Goal: Task Accomplishment & Management: Use online tool/utility

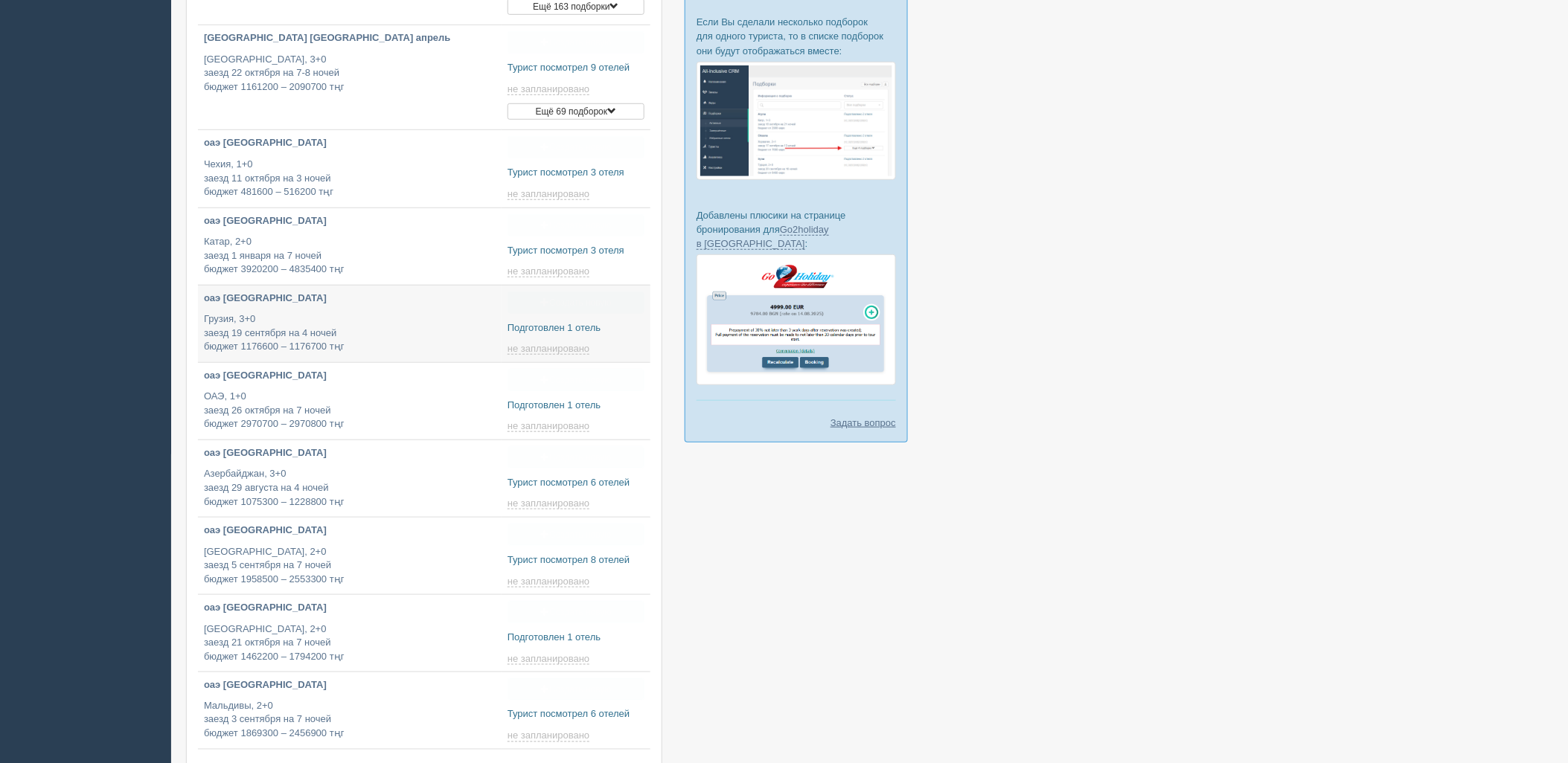
type input "[DATE] 15:50"
type input "2025-09-08 19:30"
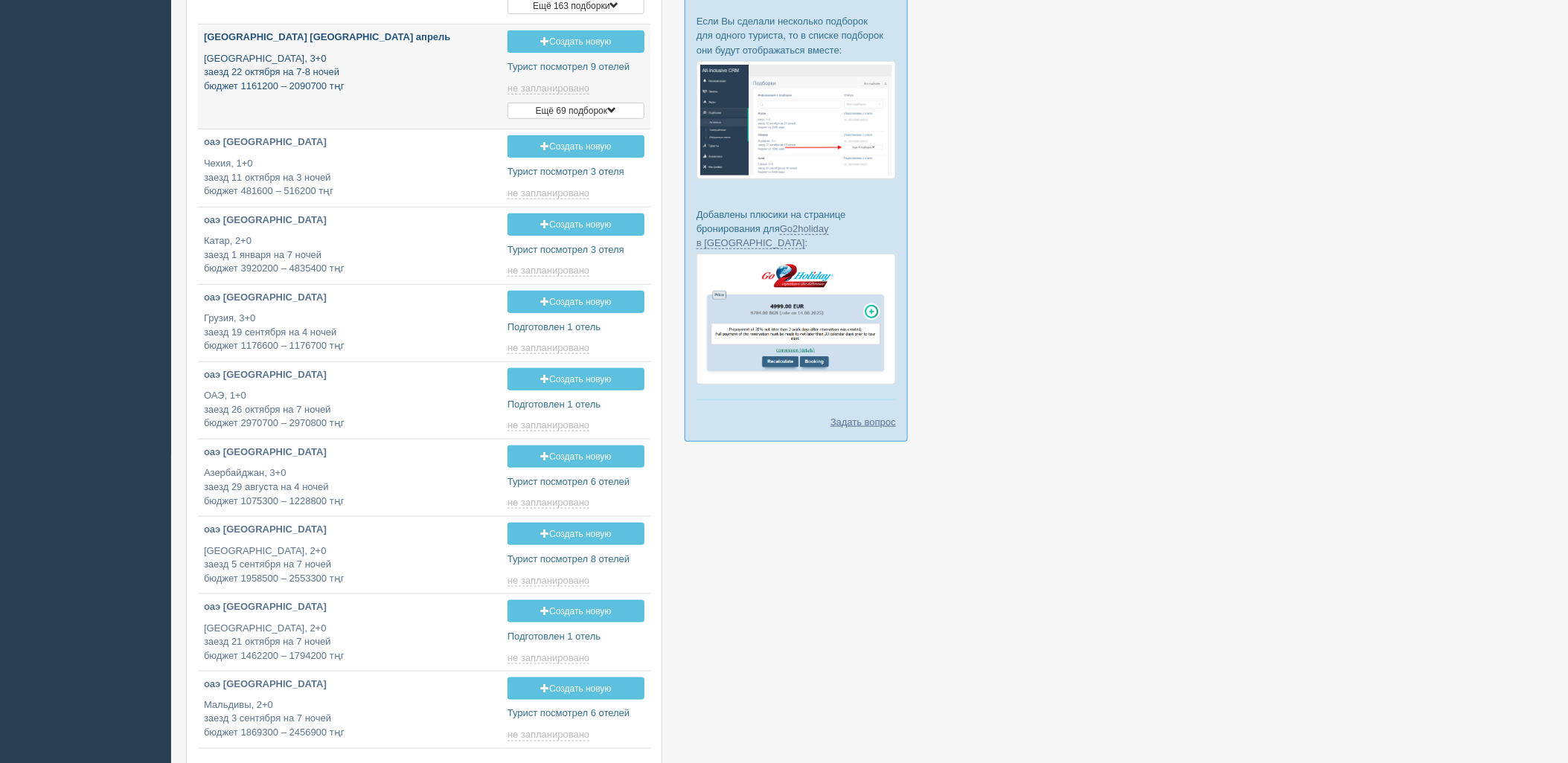
type input "2025-09-08 16:20"
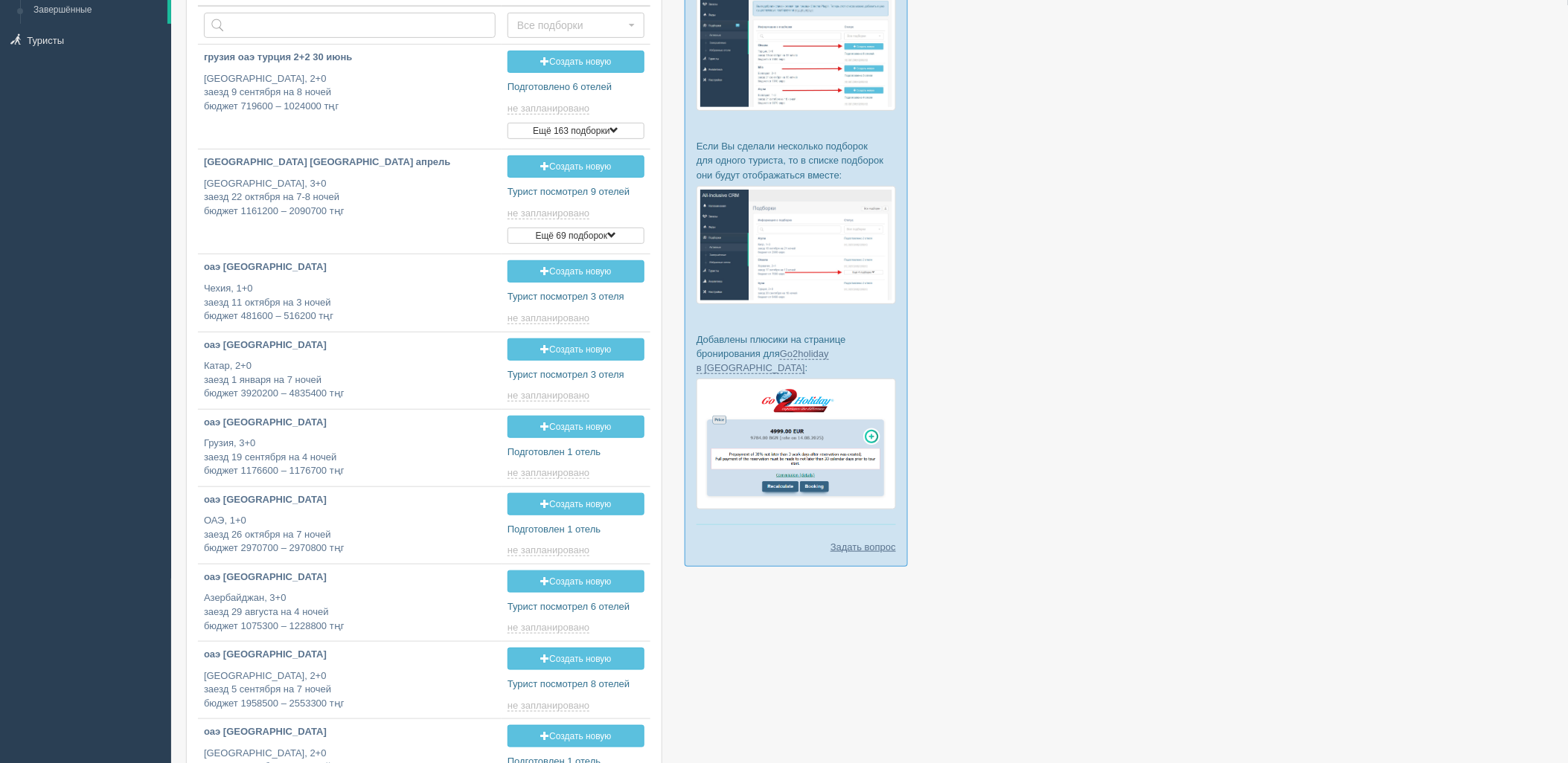
scroll to position [20, 0]
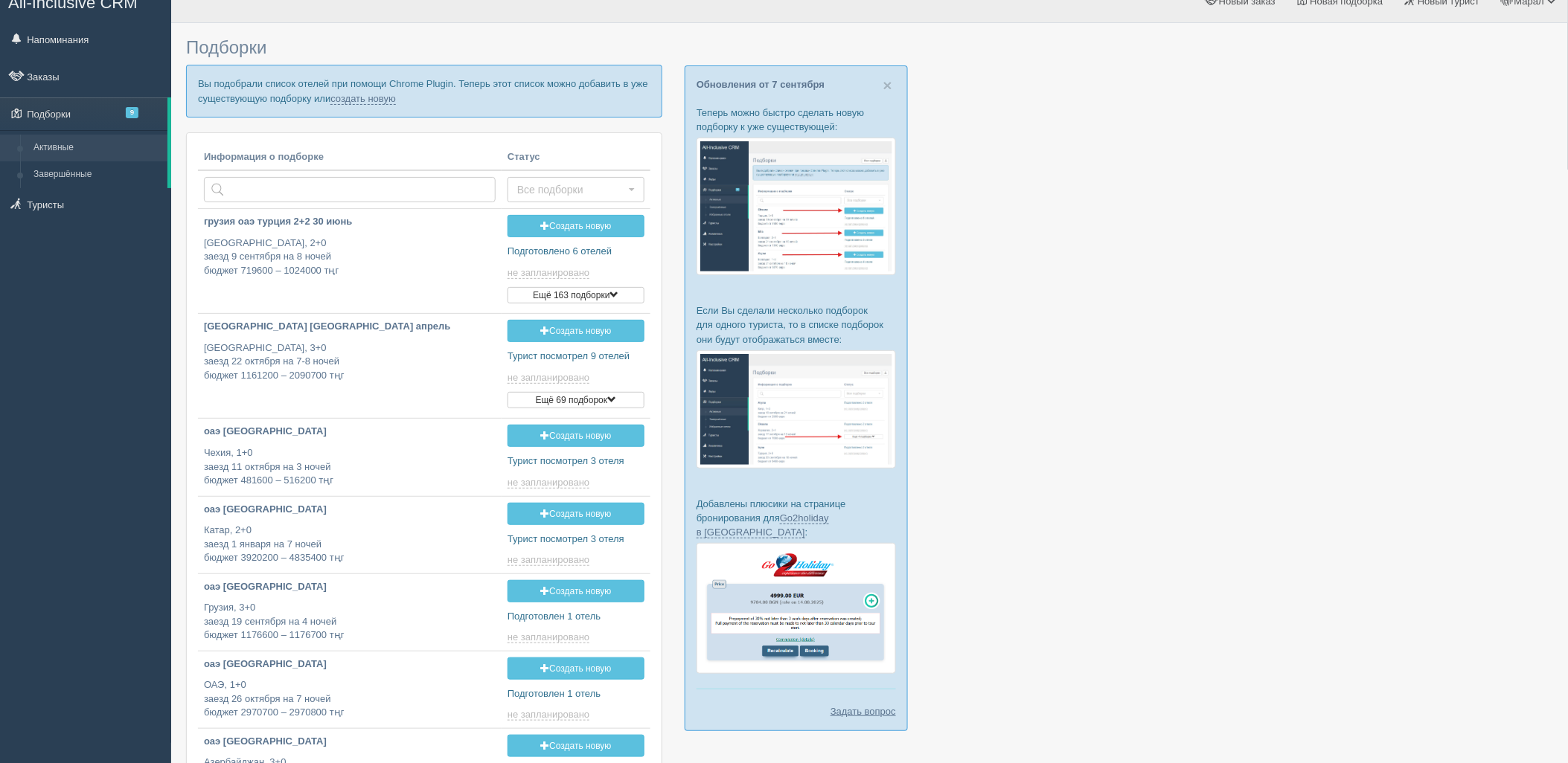
click at [365, 105] on p "Вы подобрали список отелей при помощи Chrome Plugin. Теперь этот список можно д…" at bounding box center [424, 91] width 476 height 52
click at [366, 102] on link "создать новую" at bounding box center [363, 99] width 65 height 12
type input "2025-09-08 18:10"
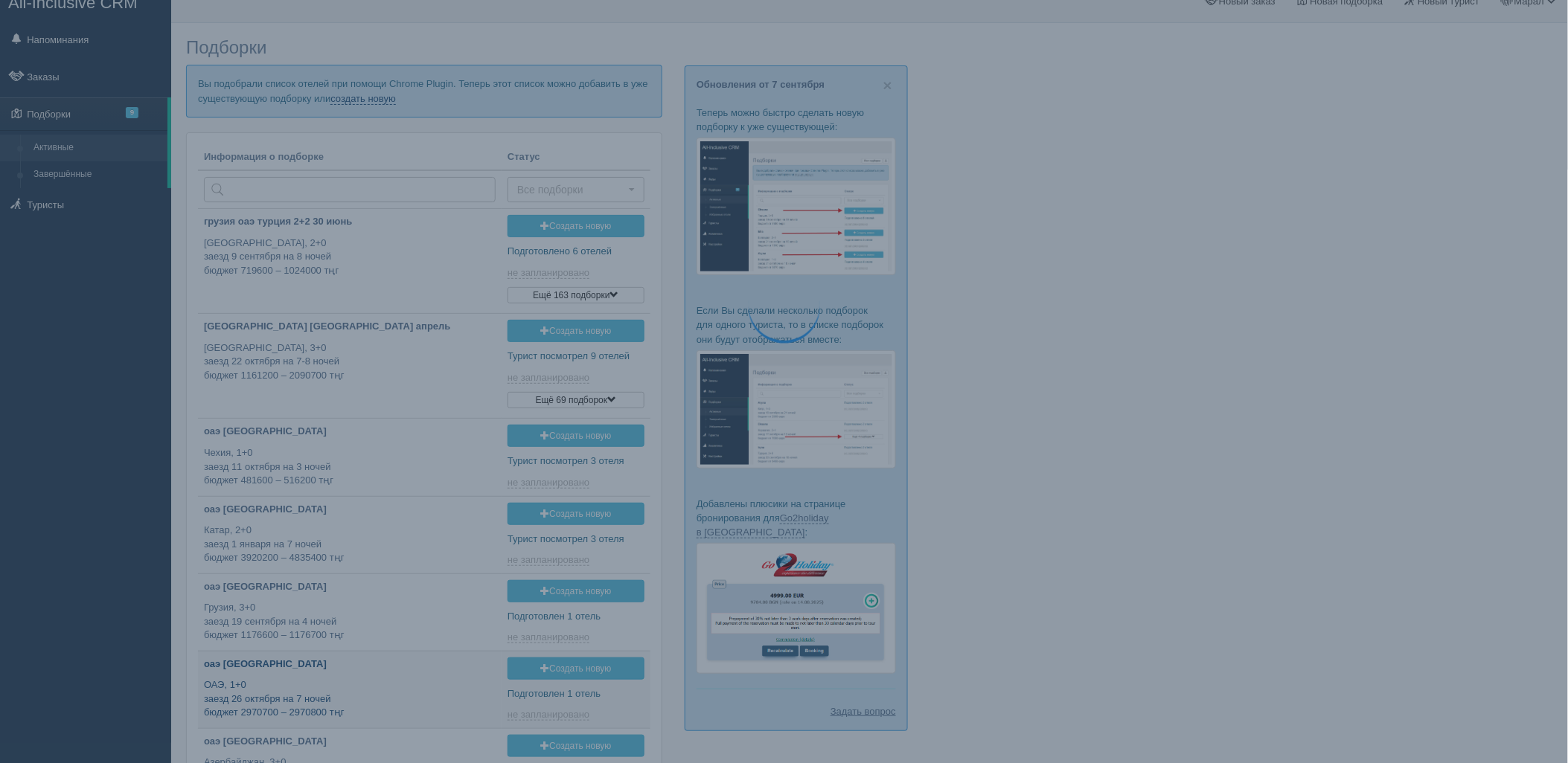
type input "2025-09-08 12:00"
type input "2025-09-08 14:35"
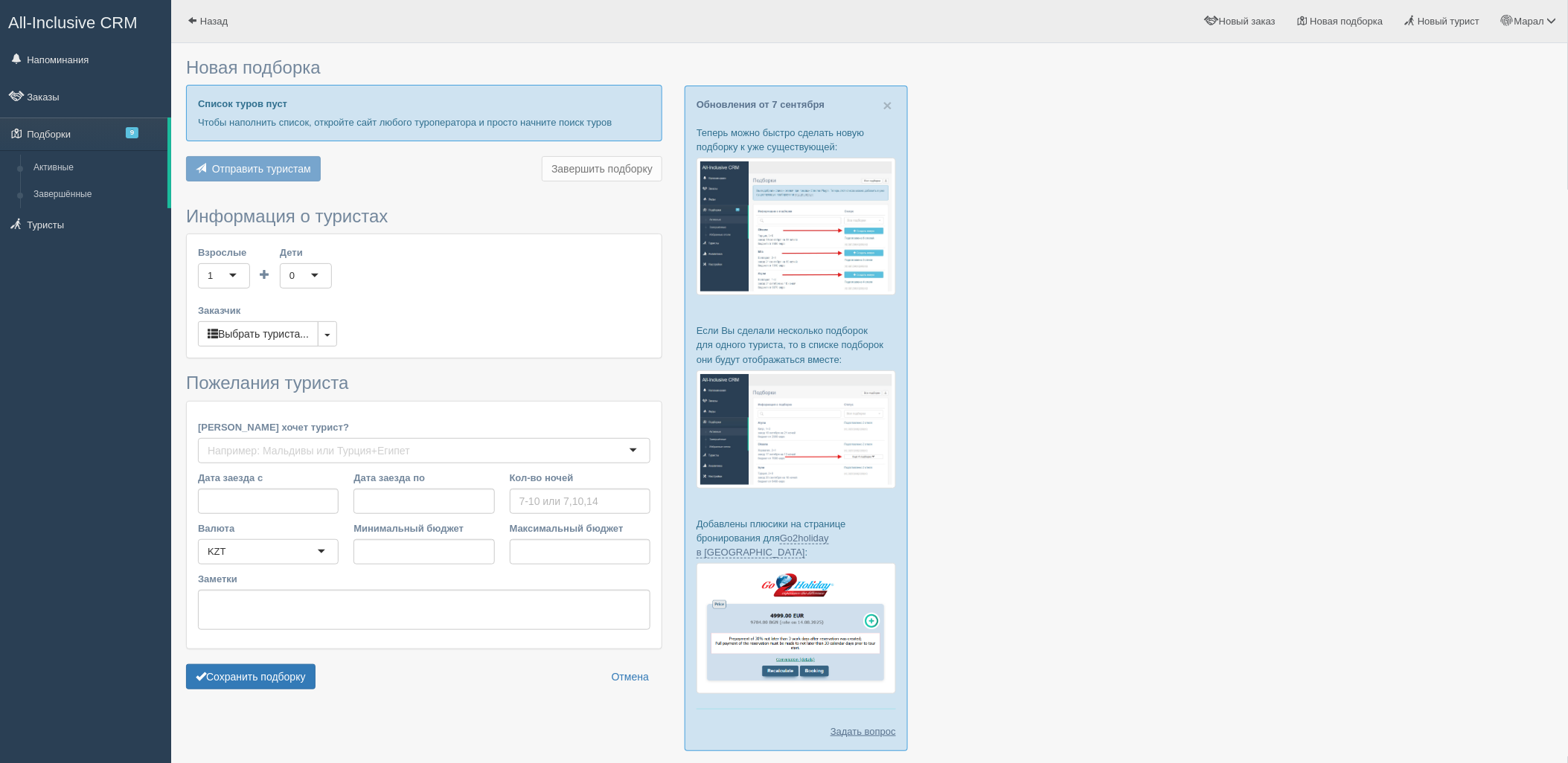
type input "7-8"
type input "487600"
type input "747100"
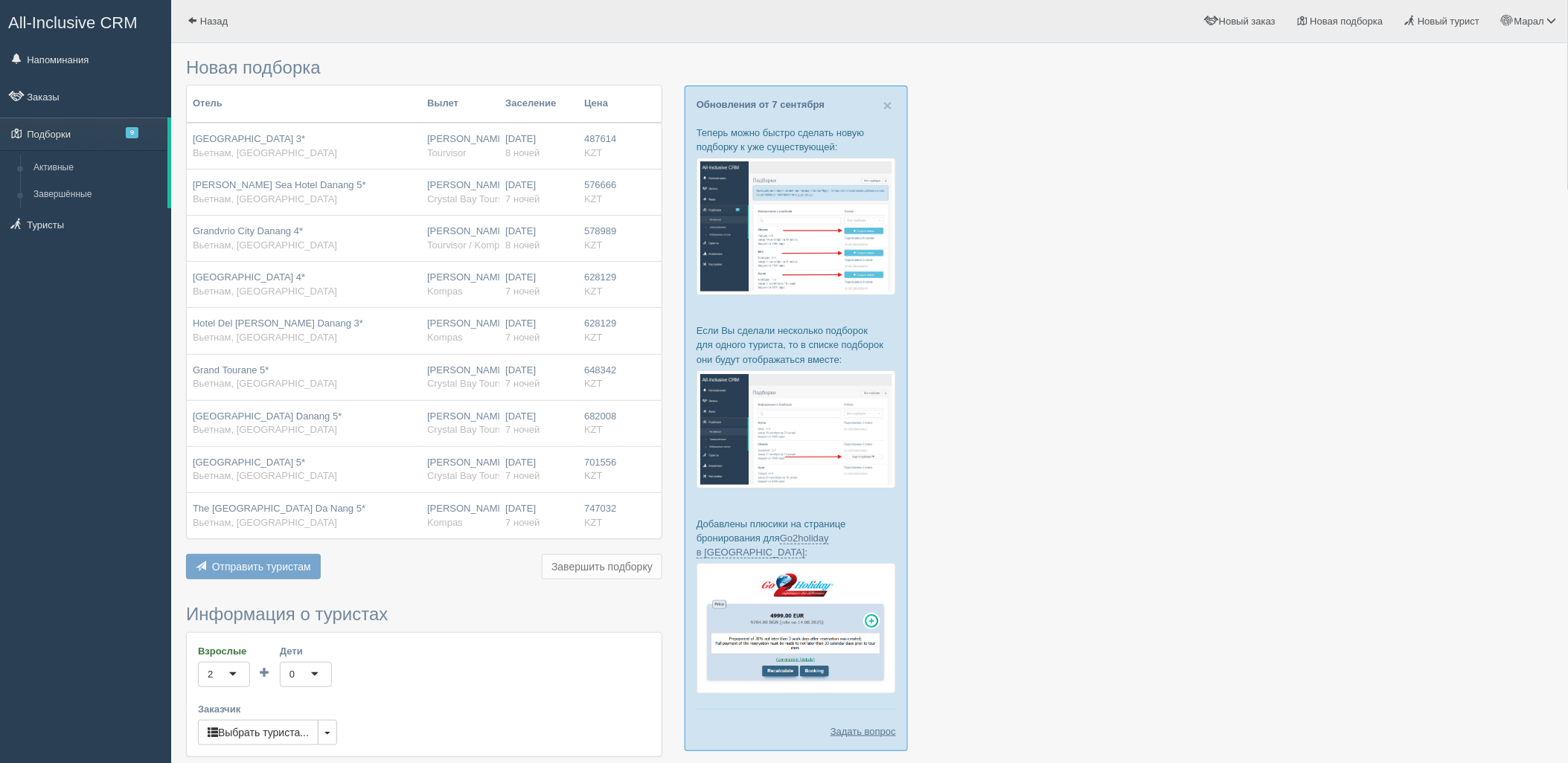
drag, startPoint x: 1374, startPoint y: 360, endPoint x: 802, endPoint y: 314, distance: 573.8
click at [1373, 360] on div at bounding box center [870, 573] width 1367 height 1046
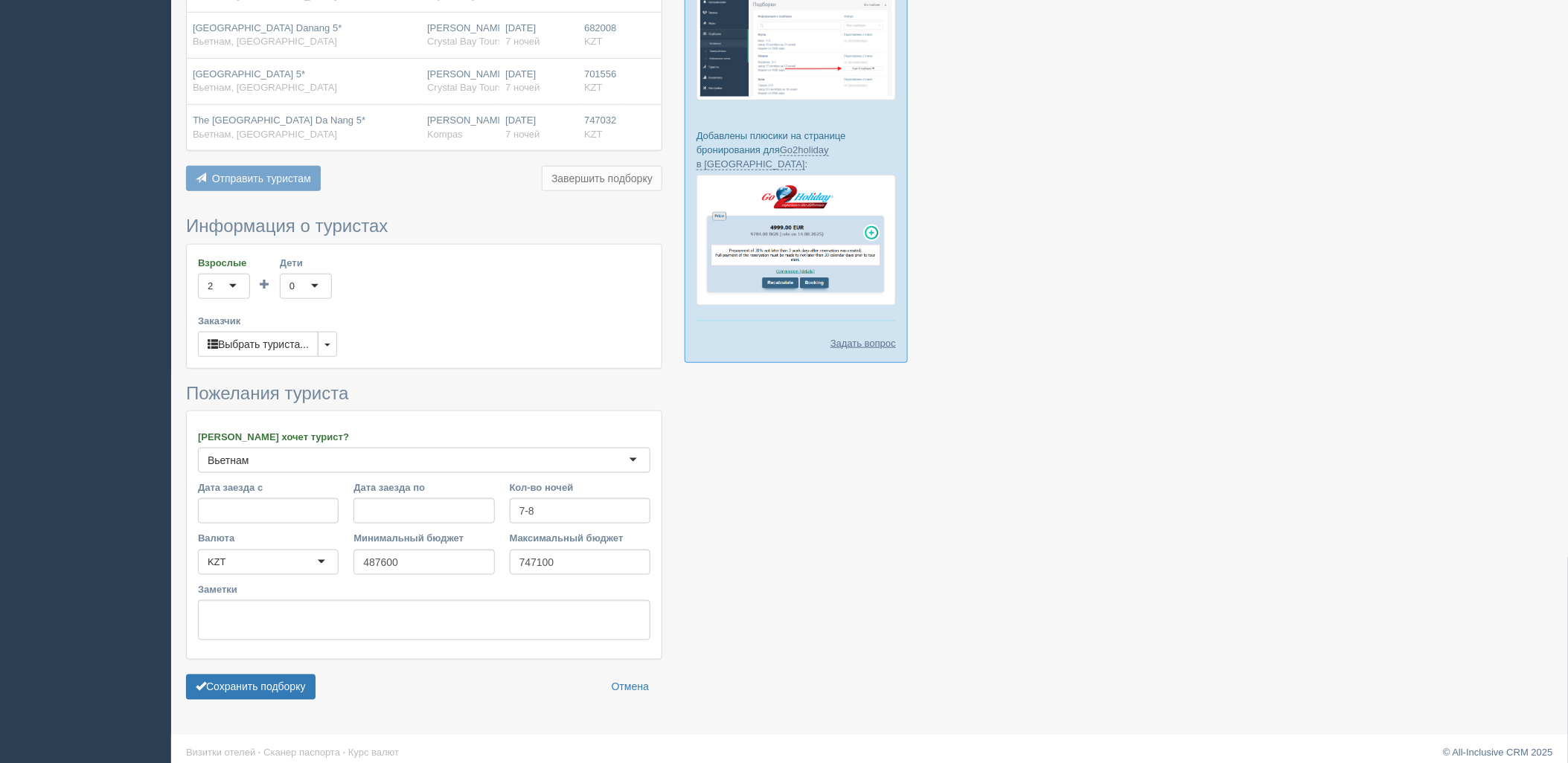
scroll to position [400, 0]
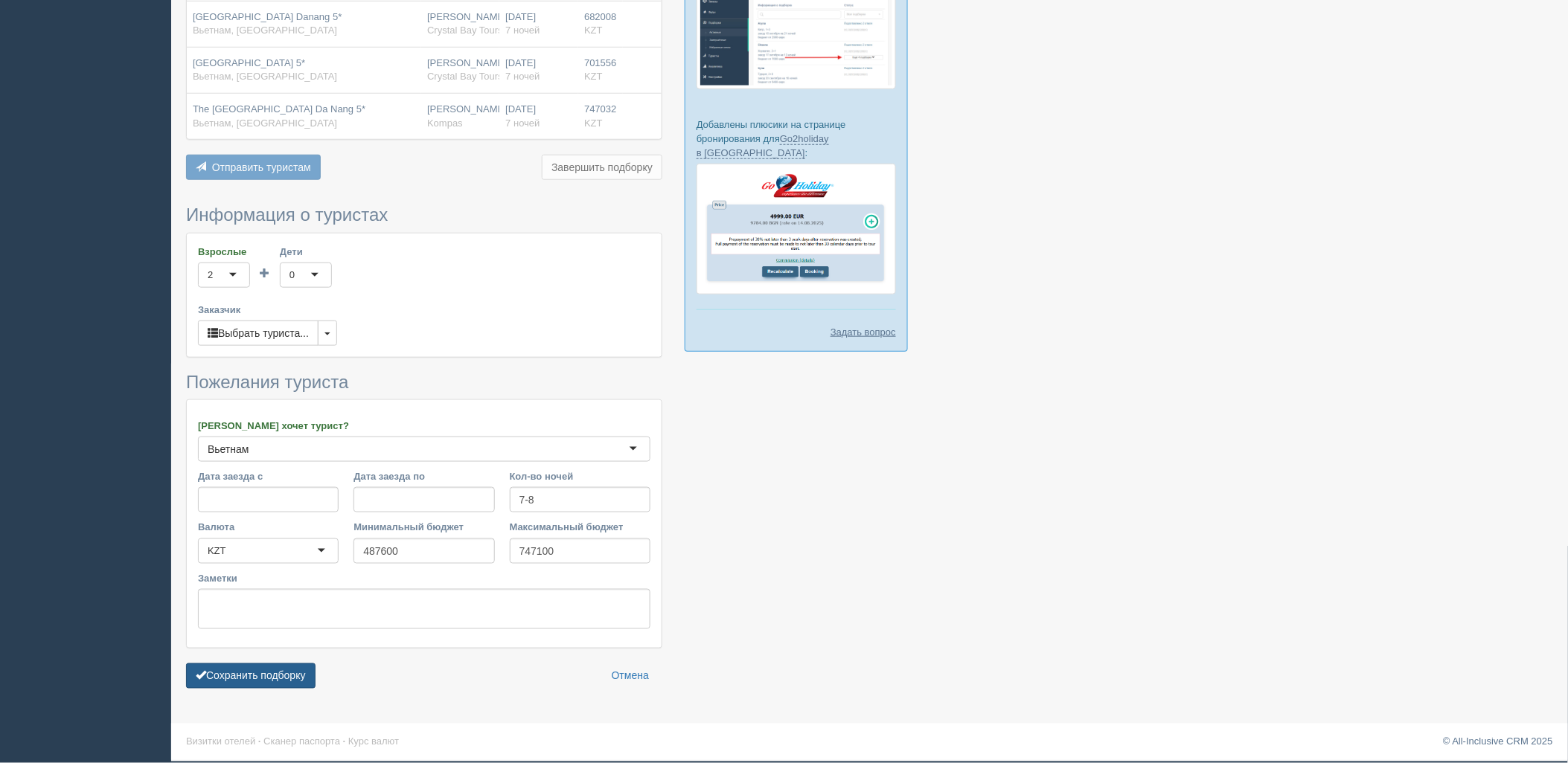
drag, startPoint x: 268, startPoint y: 671, endPoint x: 261, endPoint y: 663, distance: 10.6
click at [268, 670] on button "Сохранить подборку" at bounding box center [251, 676] width 129 height 25
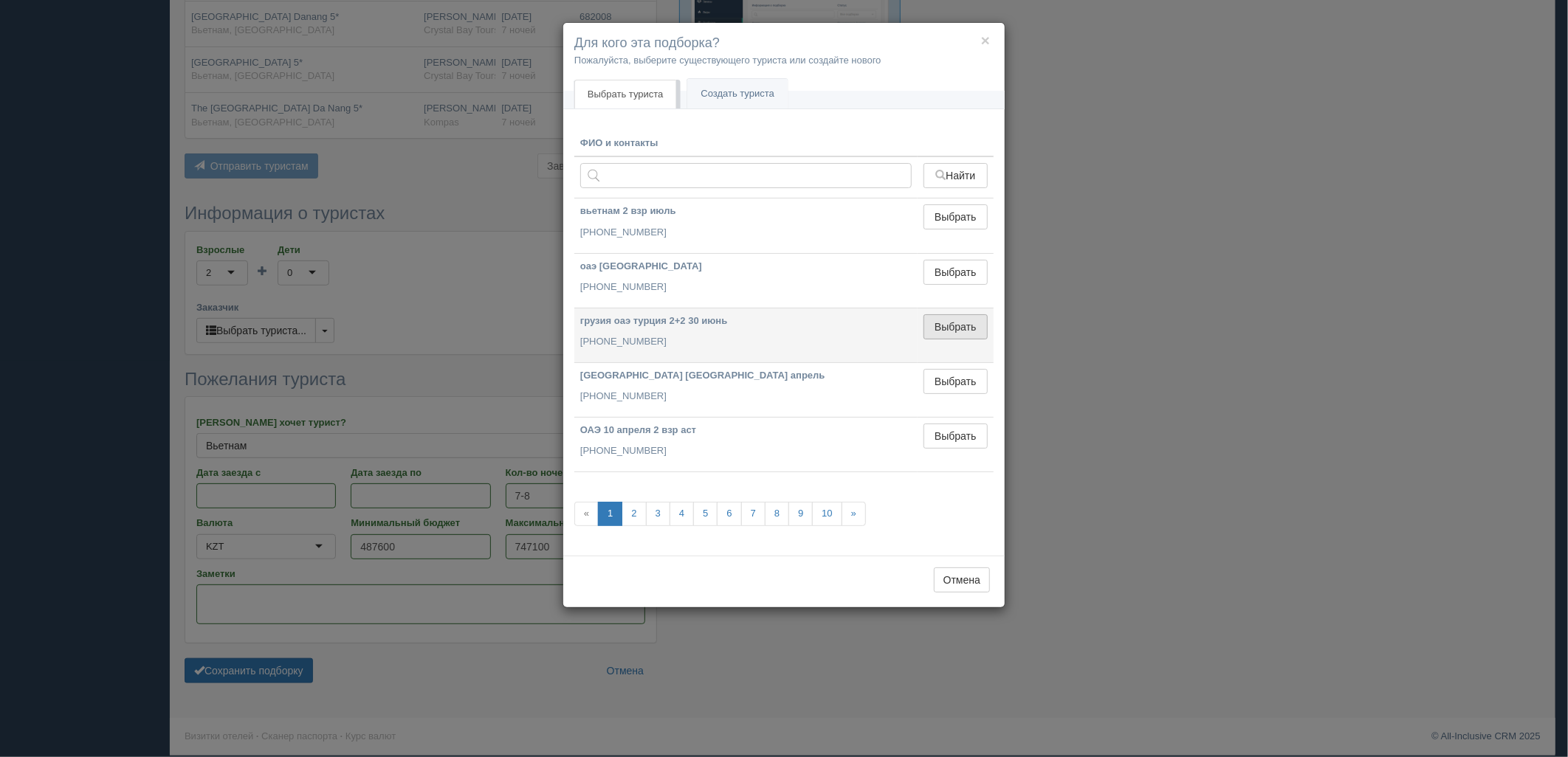
click at [952, 332] on button "Выбрать" at bounding box center [955, 327] width 64 height 25
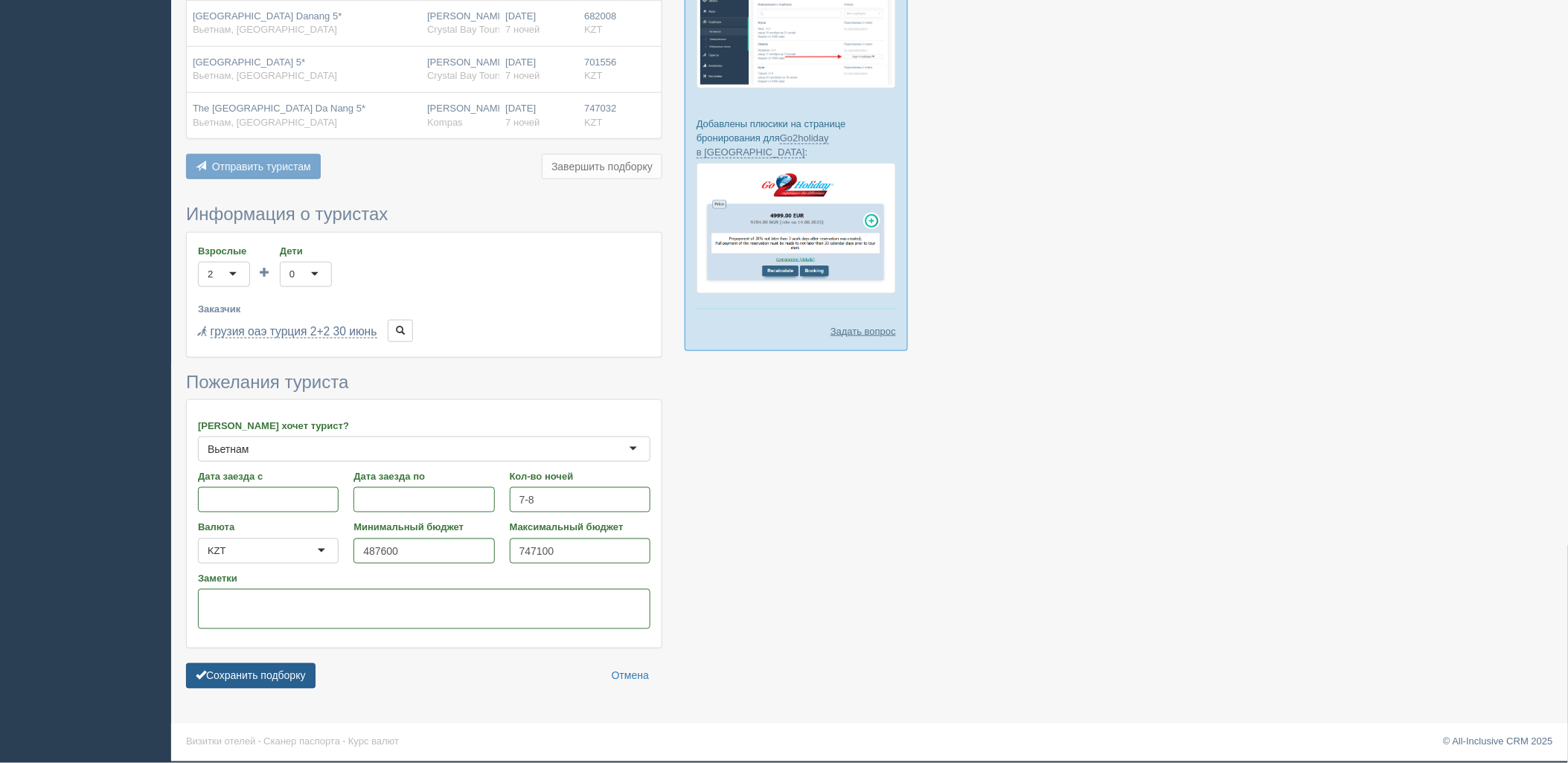
click at [277, 670] on button "Сохранить подборку" at bounding box center [251, 676] width 129 height 25
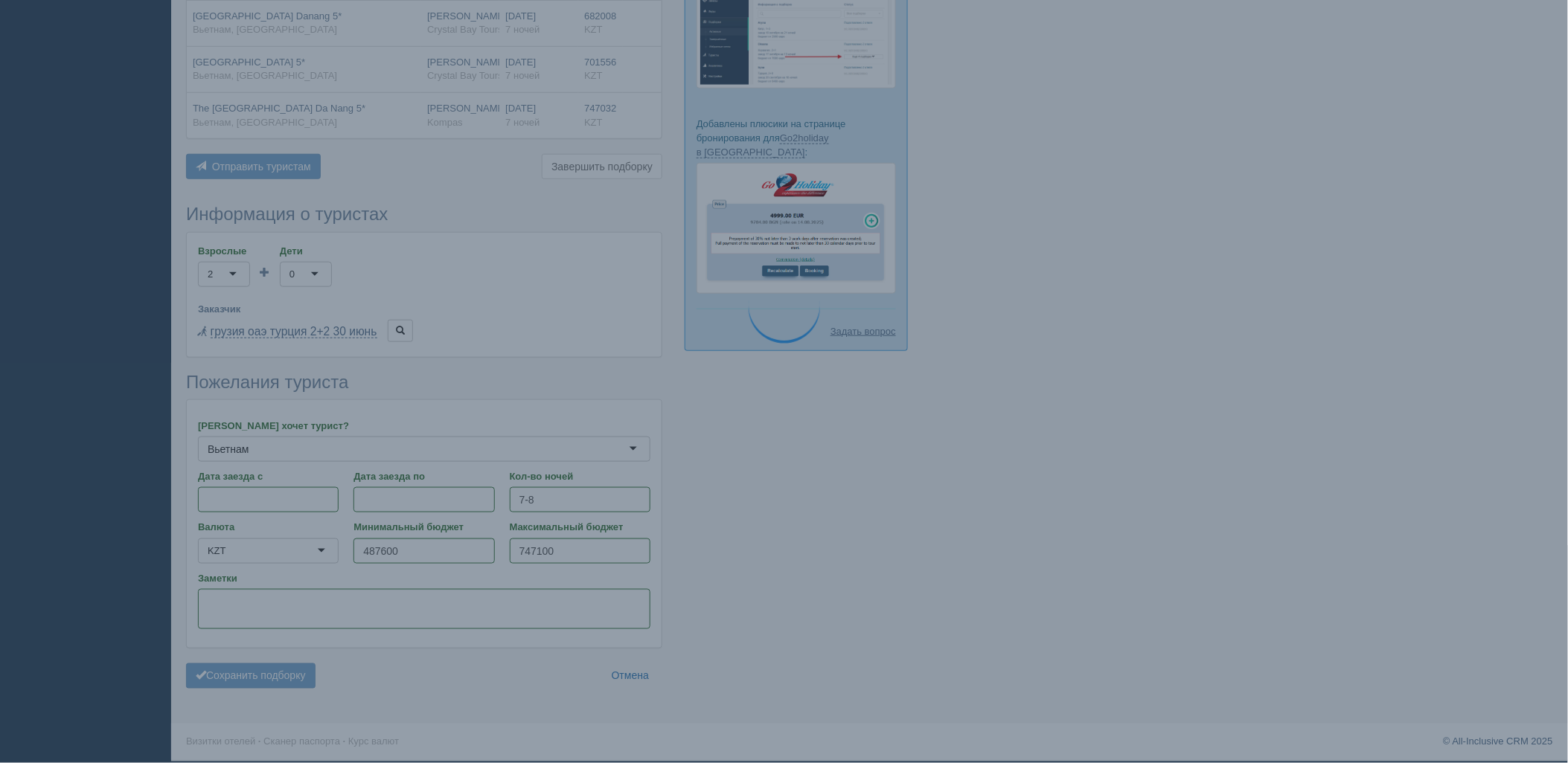
click at [1387, 378] on div at bounding box center [870, 174] width 1367 height 1046
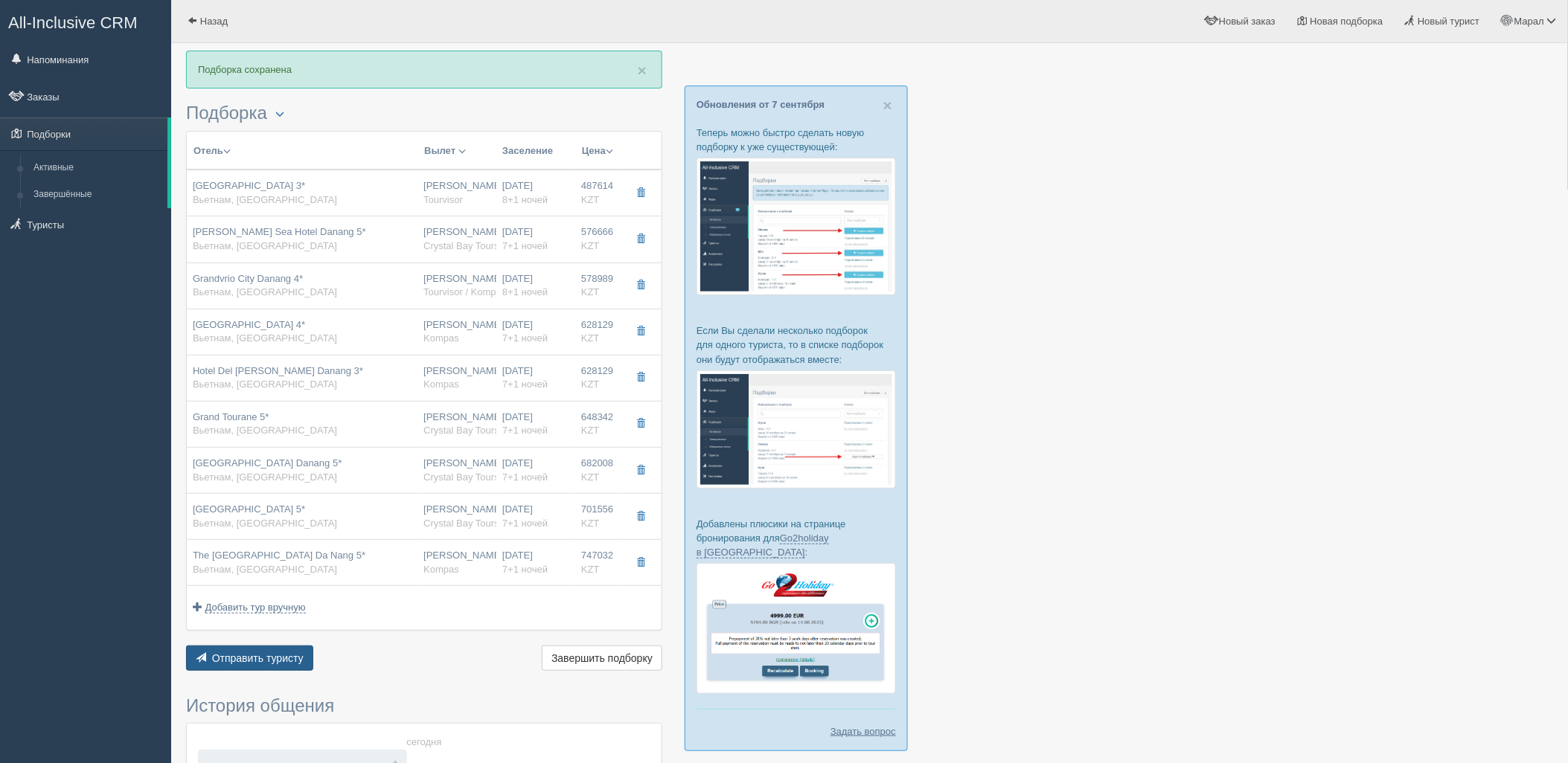
click at [233, 665] on button "Отправить туристу Отправить" at bounding box center [250, 658] width 127 height 25
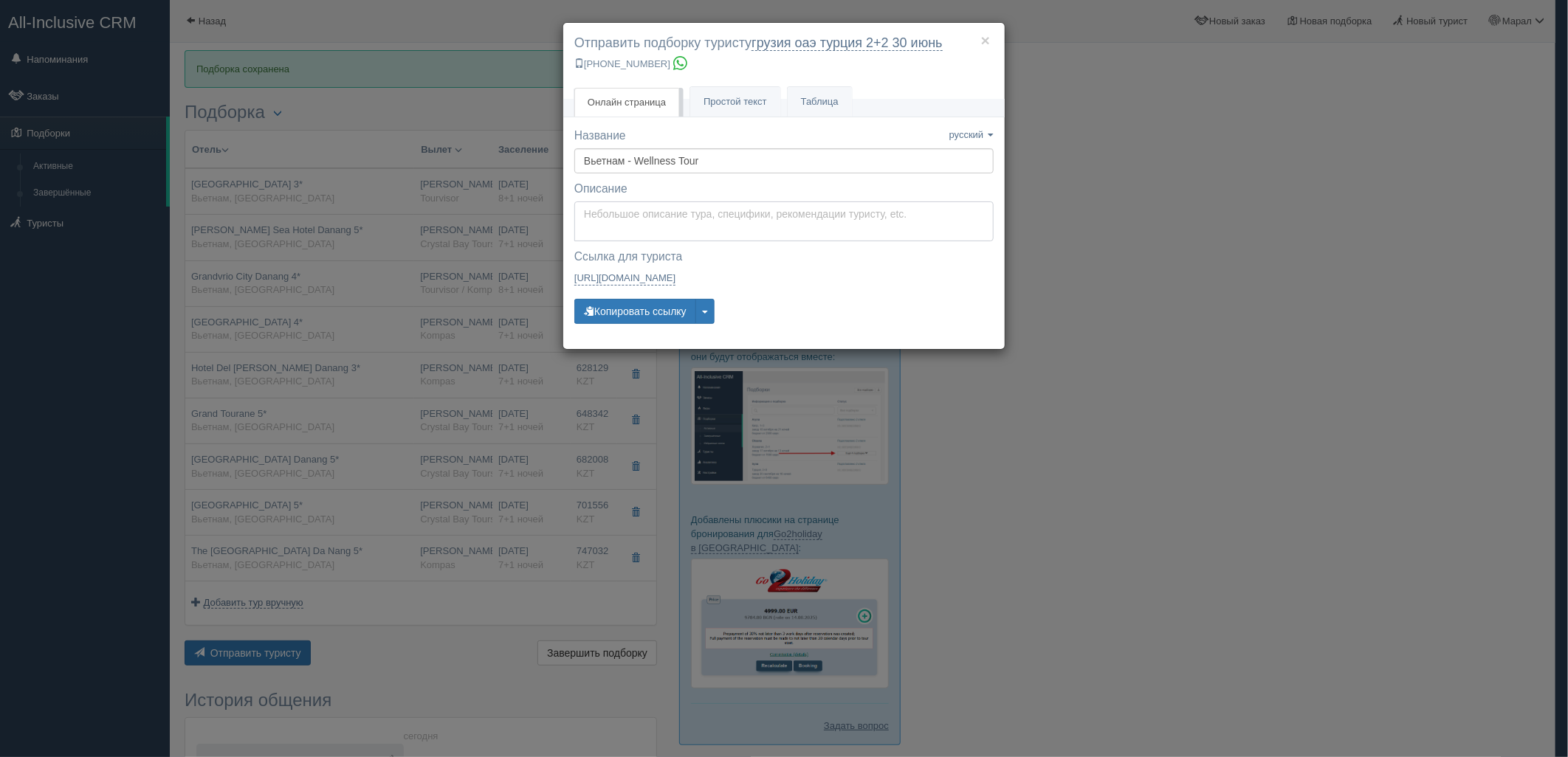
type textarea "Здравствуйте! Ниже представлены варианты туров для Вас. Для просмотра описания …"
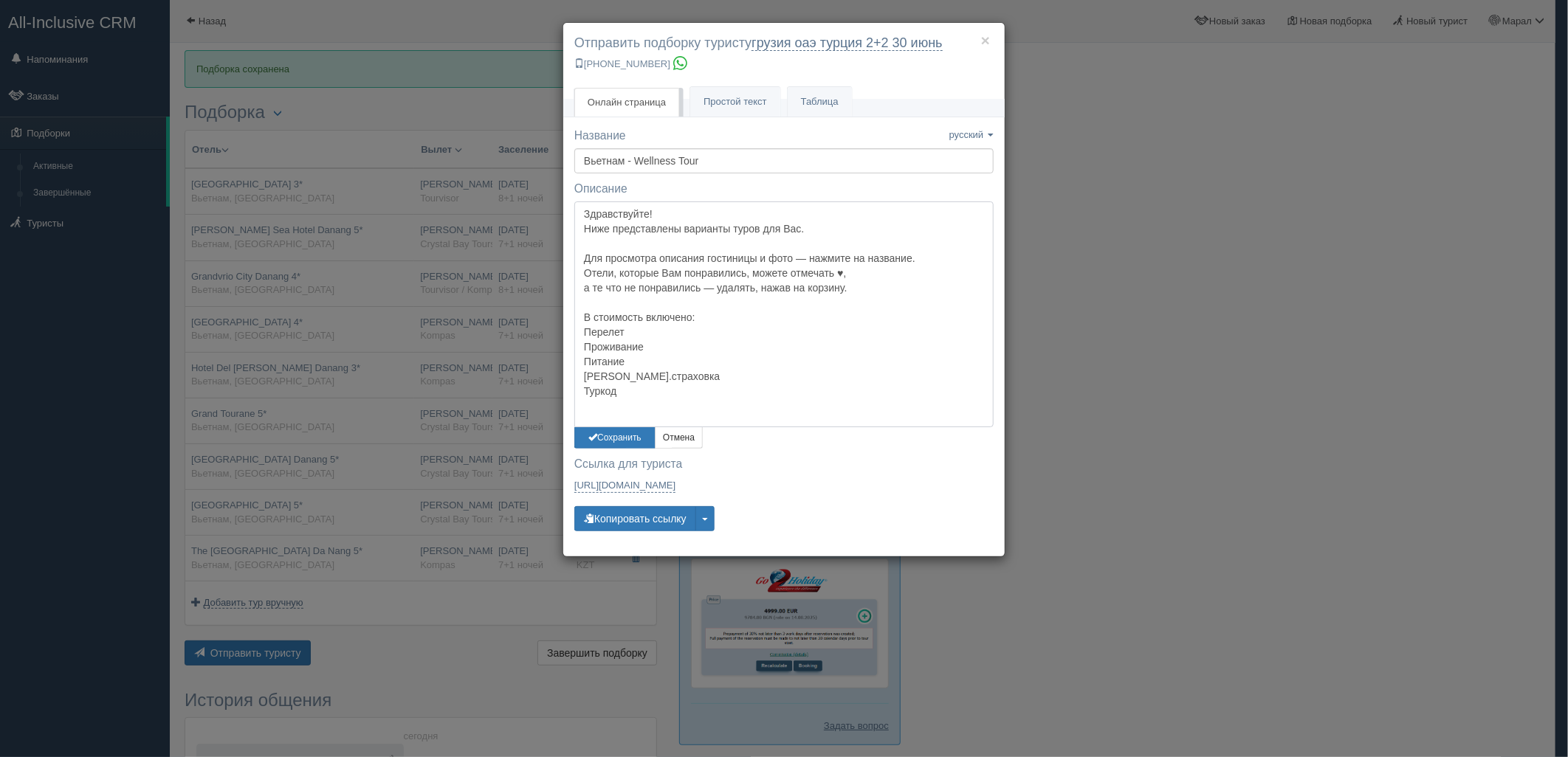
click at [629, 215] on textarea "Здравствуйте! Ниже представлены варианты туров для Вас. Для просмотра описания …" at bounding box center [784, 314] width 419 height 226
click at [613, 439] on button "Сохранить" at bounding box center [615, 438] width 82 height 22
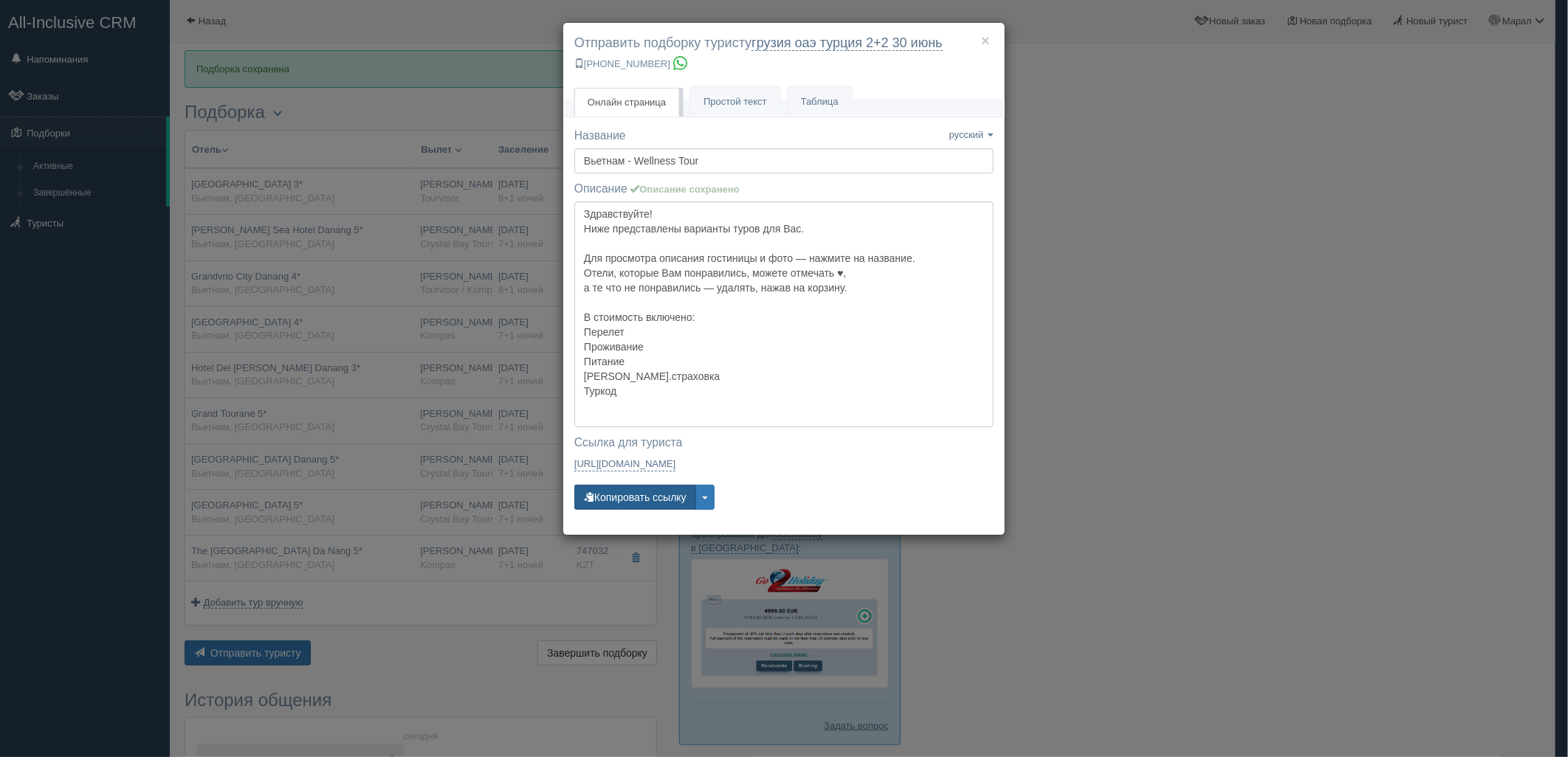
click at [630, 494] on button "Копировать ссылку" at bounding box center [635, 497] width 121 height 25
click at [1328, 188] on div "× Отправить подборку туристу грузия оаэ турция 2+2 30 июнь +7 701 880 5580 Онла…" at bounding box center [784, 378] width 1568 height 757
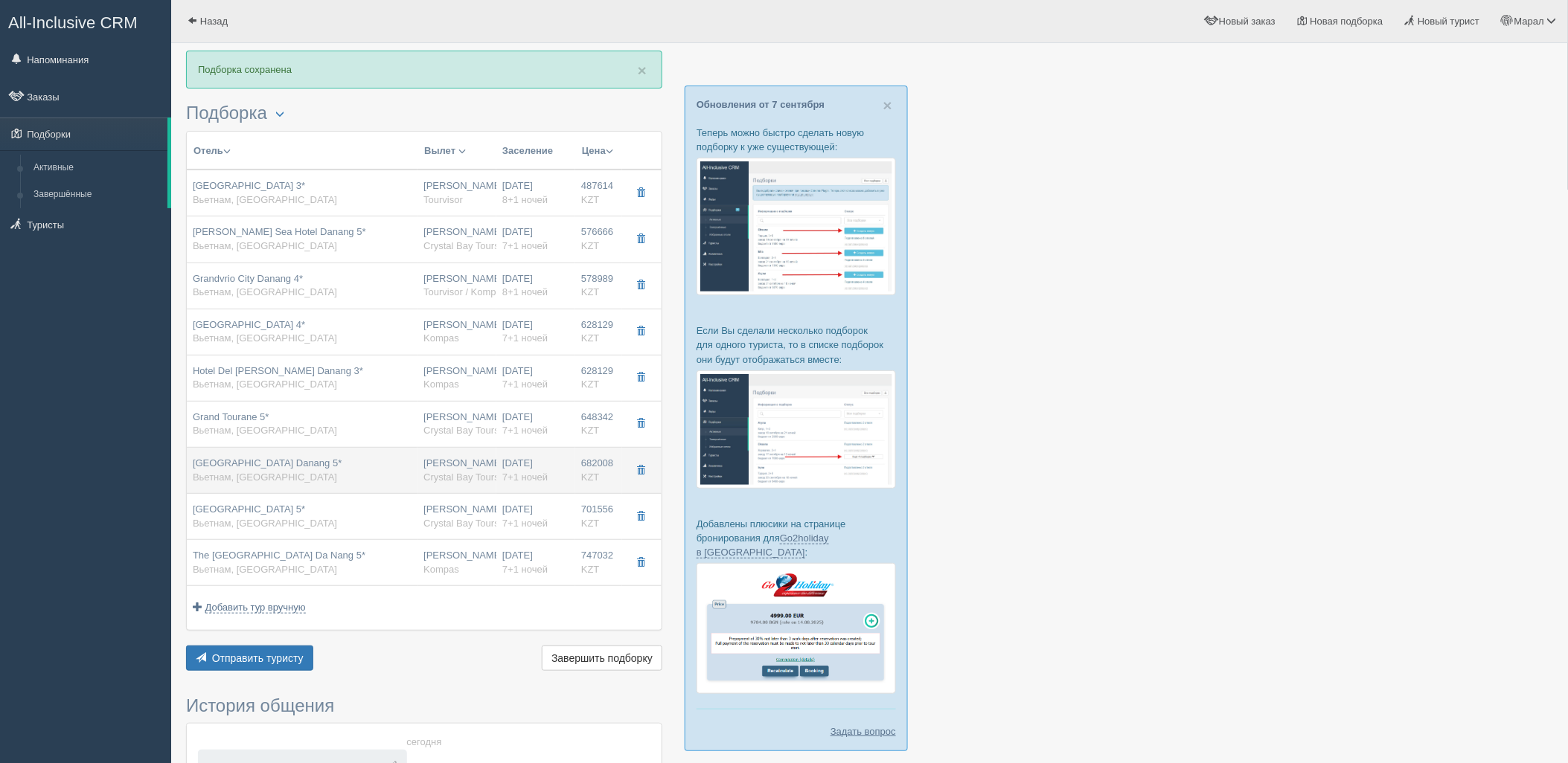
click at [278, 485] on td "Sel De Mer Hotel & Suites Danang 5* Вьетнам, Дананг" at bounding box center [302, 470] width 231 height 46
type input "Sel De Mer Hotel & Suites Danang 5*"
type input "Вьетнам"
type input "Дананг"
type input "682008.00"
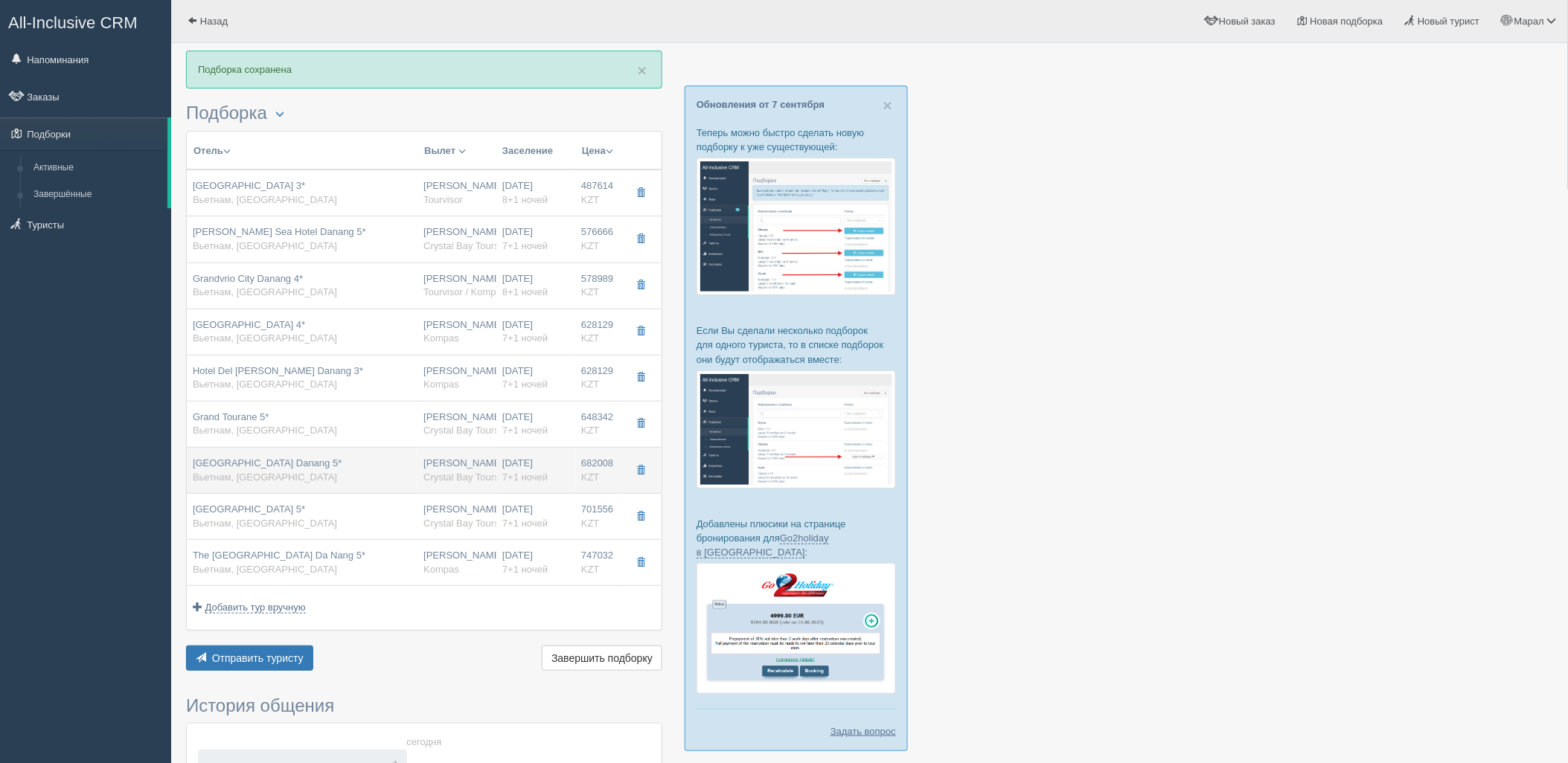
type input "Нурсултан Назарбаев NQZ"
type input "Дананг DAD"
type input "22:55"
type input "08:25"
type input "Air Astana"
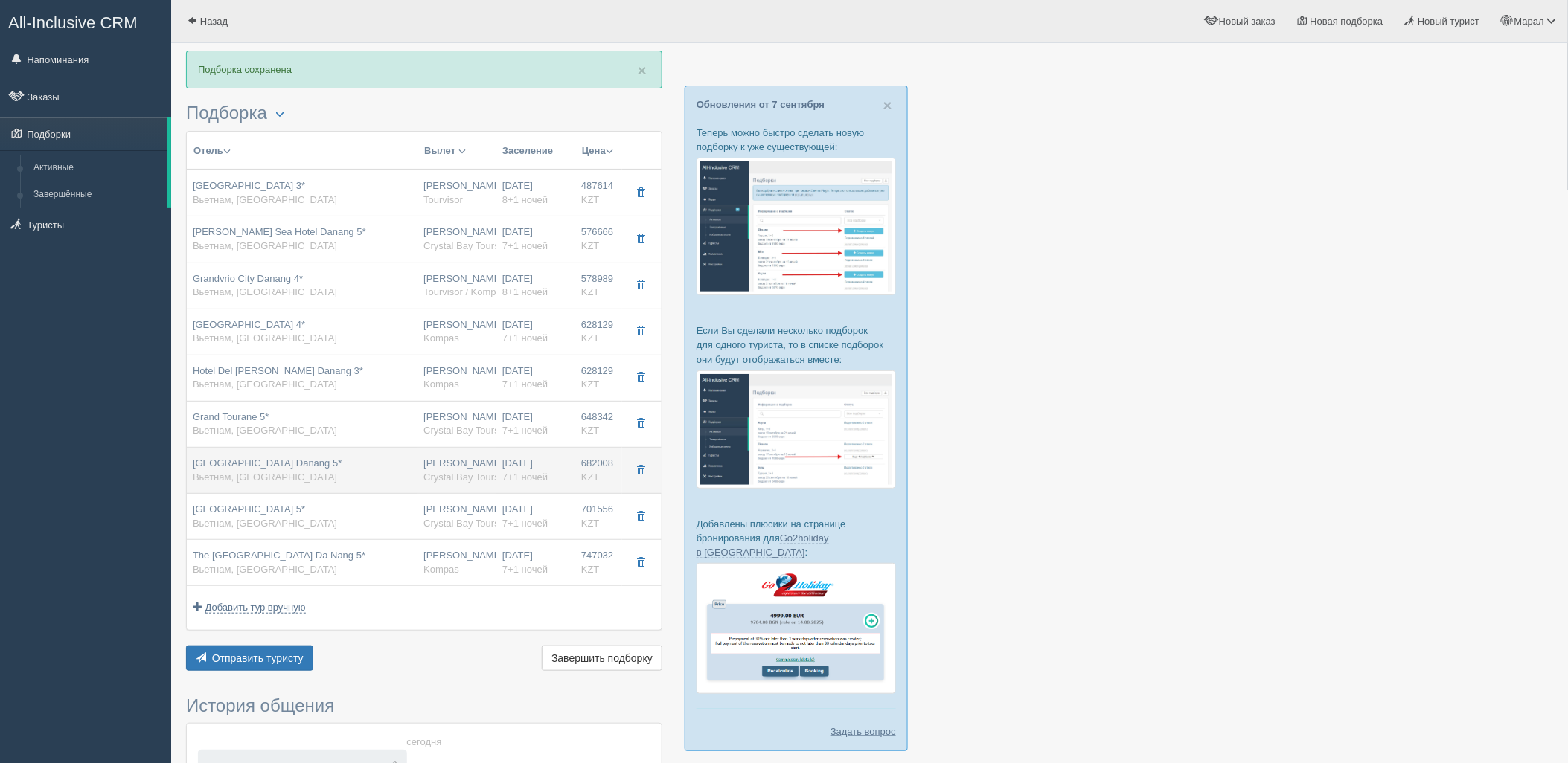
type input "13:00"
type input "18:50"
type input "7+1"
type input "superior city view"
type input "BB - Только завтрак"
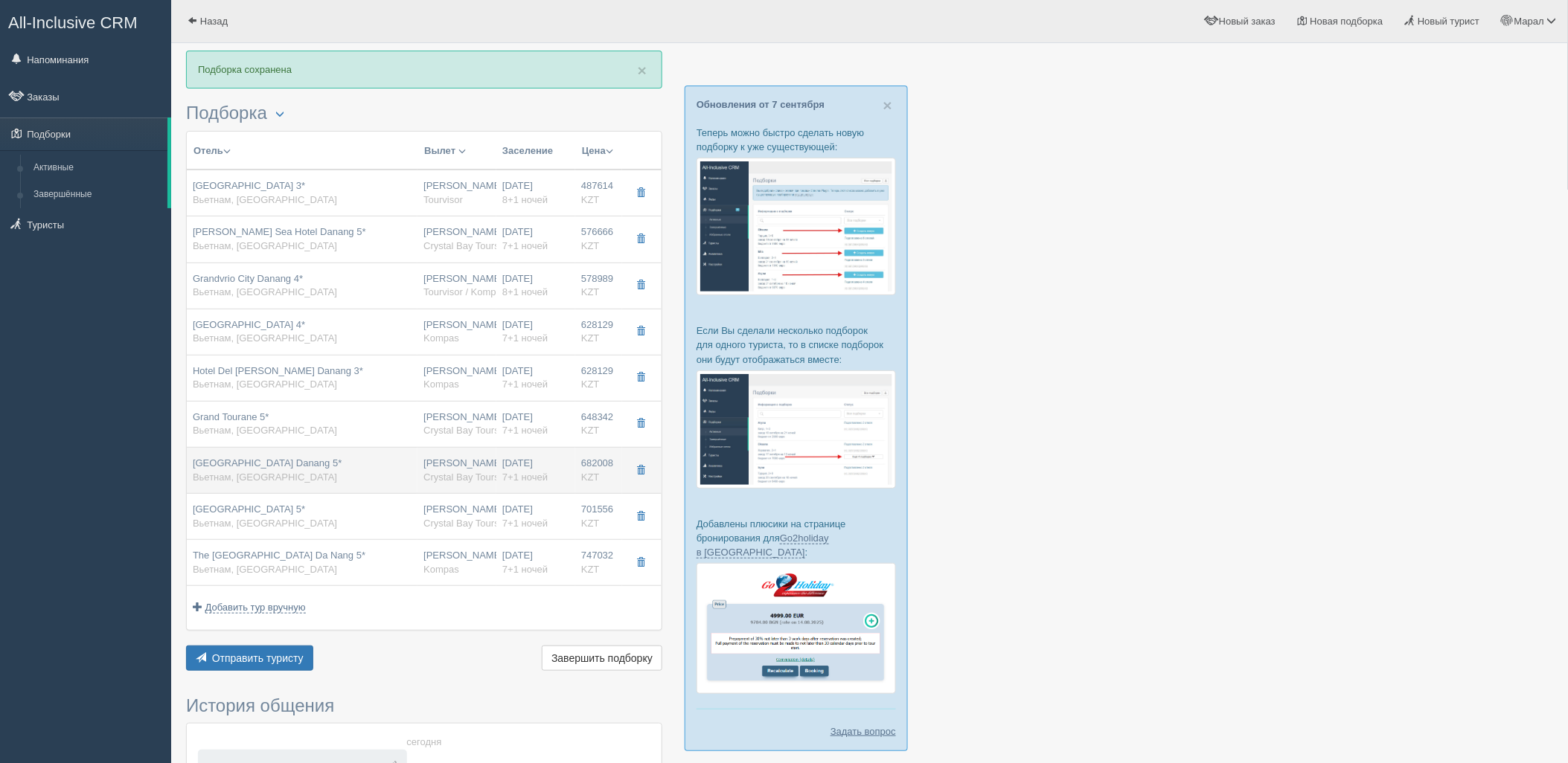
type input "Crystal Bay Tours"
type input "https://tourvisor.ru/countries#!/hotel=sel-de-mer-hotel-suites-danang"
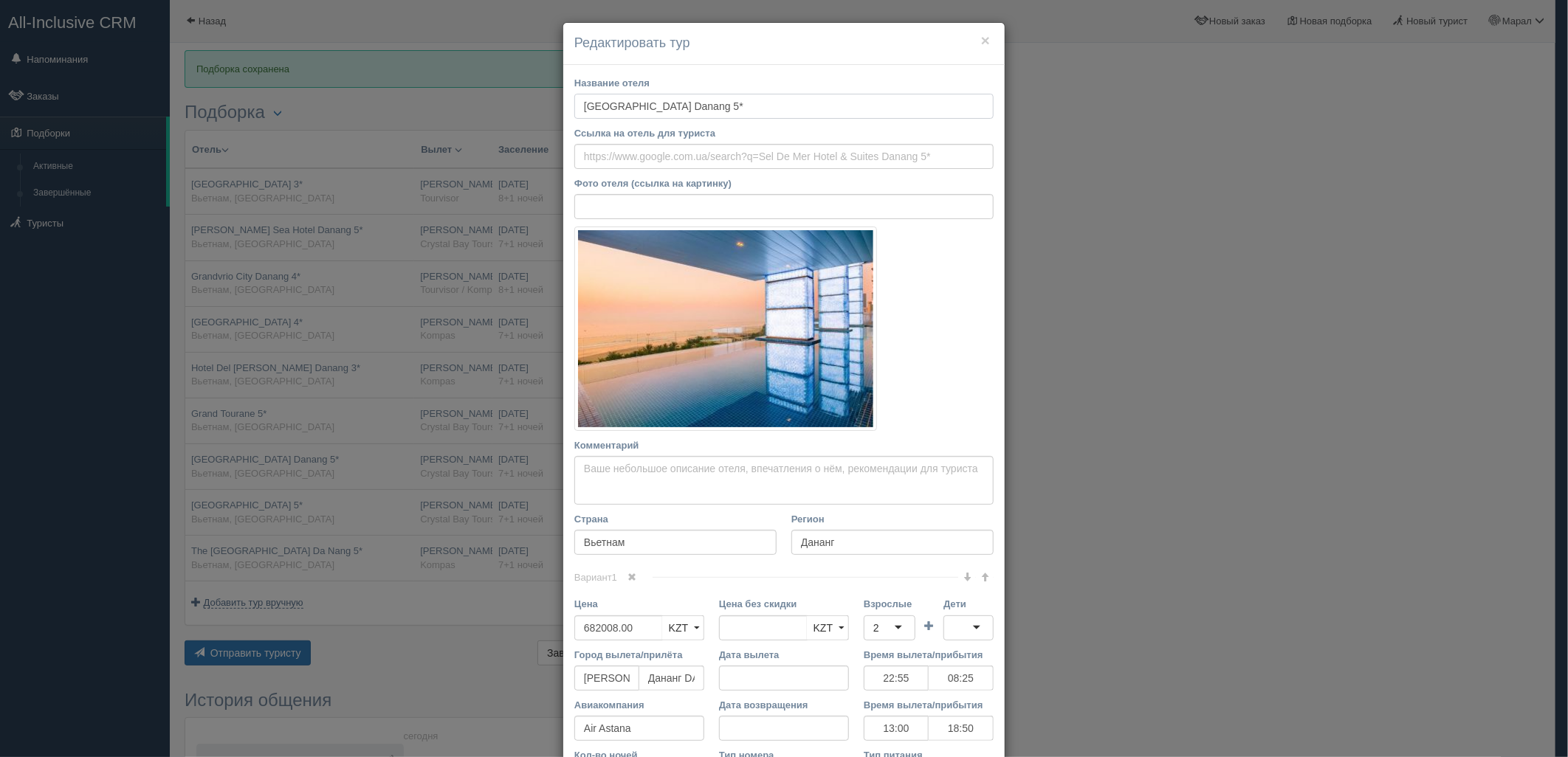
drag, startPoint x: 578, startPoint y: 106, endPoint x: 777, endPoint y: 107, distance: 199.0
click at [777, 107] on input "Sel De Mer Hotel & Suites Danang 5*" at bounding box center [784, 106] width 419 height 25
click at [1326, 543] on div "× Редактировать тур Название отеля Sel De Mer Hotel & Suites Danang 5* Ссылка н…" at bounding box center [784, 378] width 1568 height 757
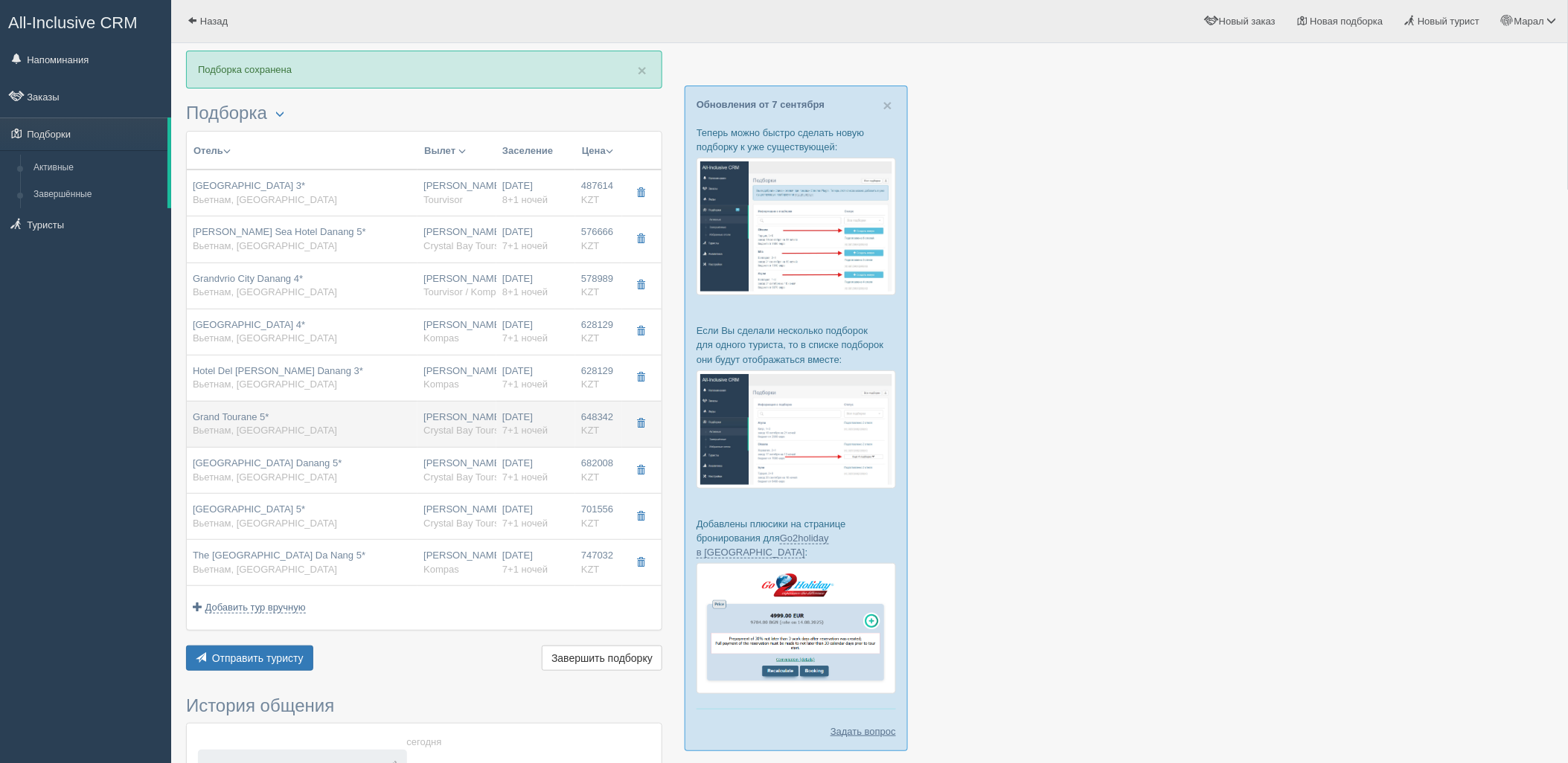
click at [283, 433] on div "Grand Tourane 5* Вьетнам, Дананг" at bounding box center [302, 424] width 219 height 28
type input "Grand Tourane 5*"
type input "https://www.booking.com/hotel/vn/tourane-danang.ru.html"
type input "648342.00"
type input "22:55"
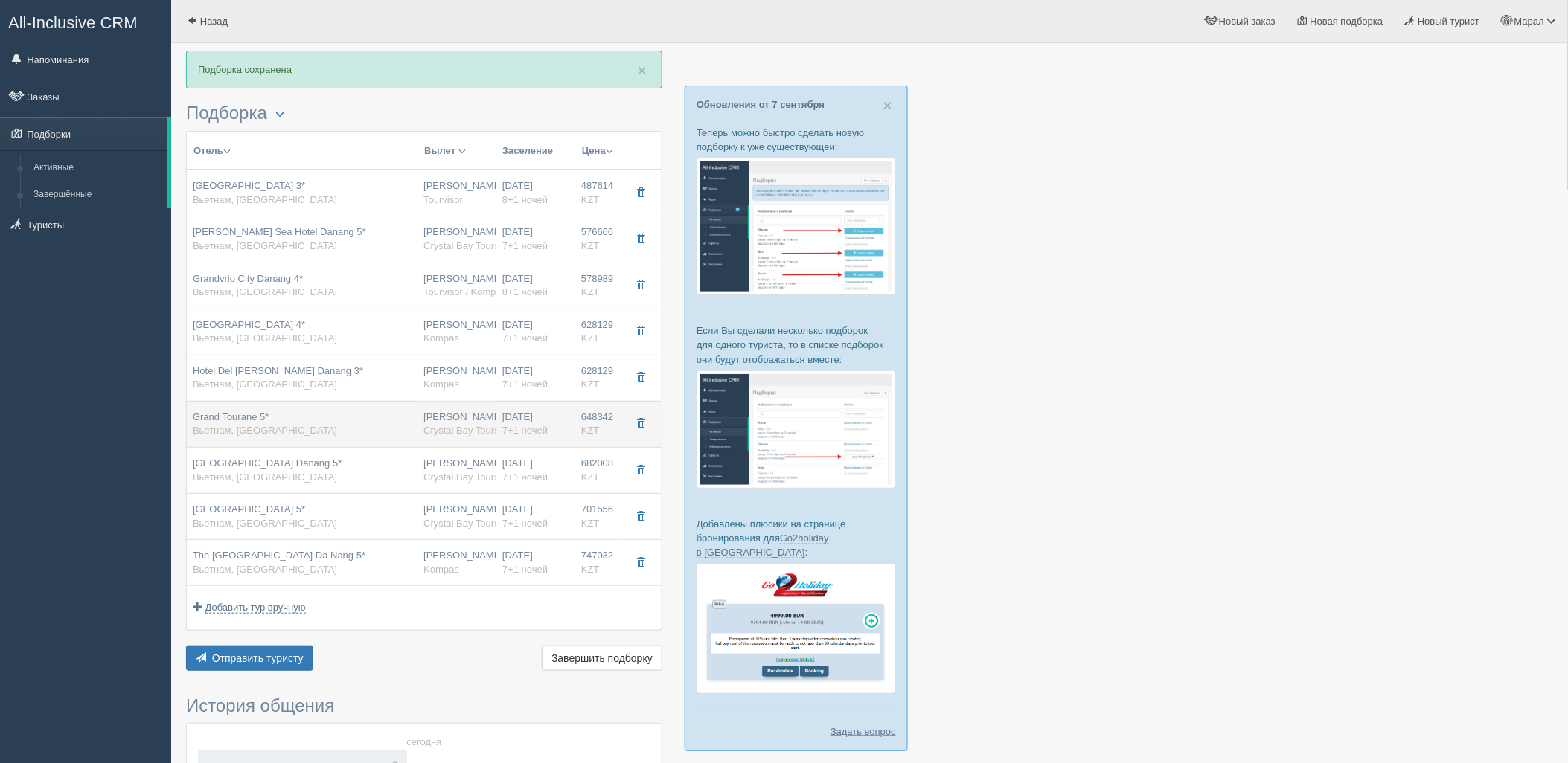
type input "08:25"
type input "13:00"
type input "18:50"
type input "superior city view room"
type input "https://tourvisor.ru/countries#!/hotel=grand-tourane"
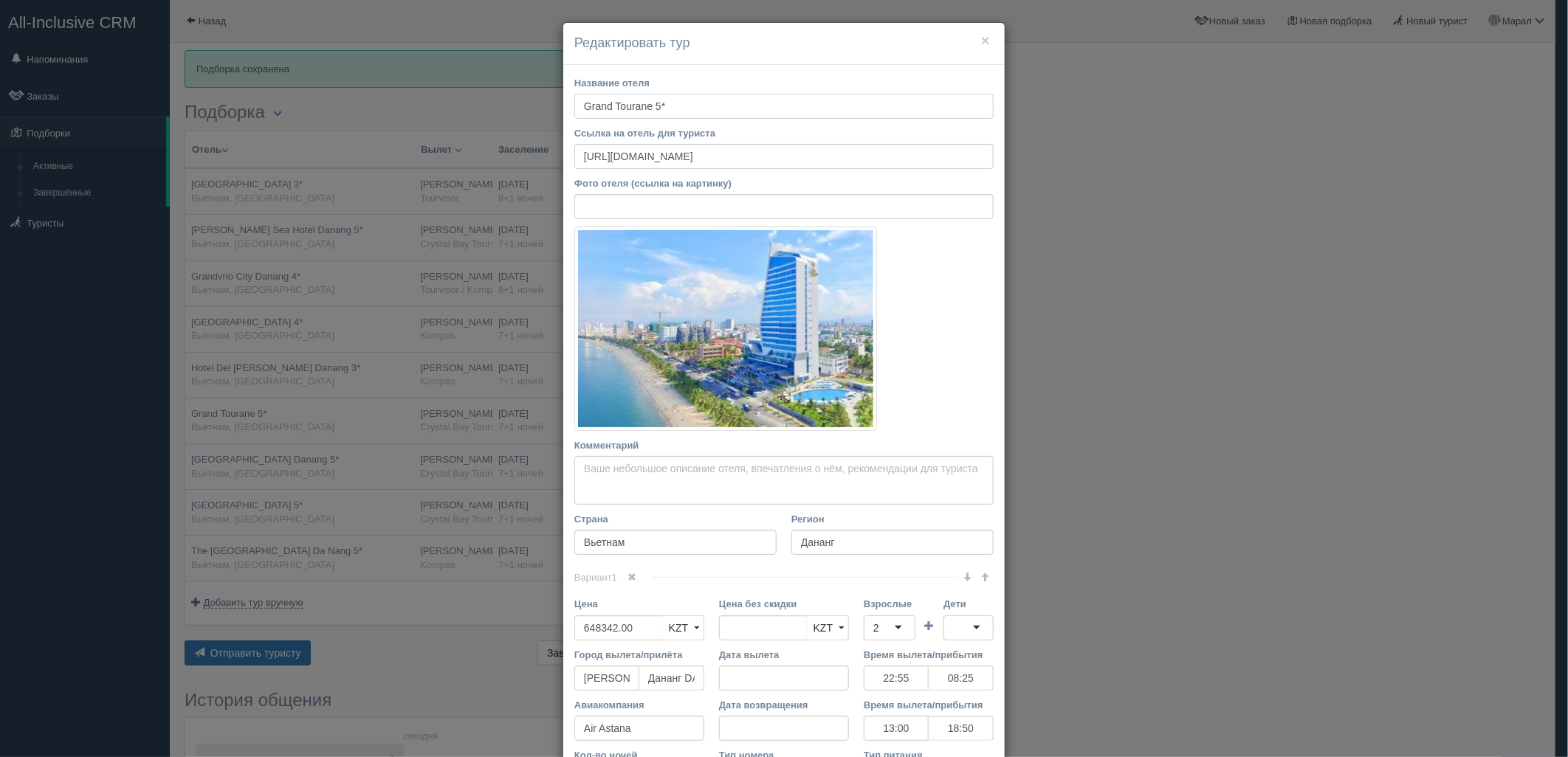
drag, startPoint x: 574, startPoint y: 103, endPoint x: 658, endPoint y: 111, distance: 84.4
click at [667, 101] on input "Grand Tourane 5*" at bounding box center [784, 106] width 419 height 25
drag, startPoint x: 1397, startPoint y: 353, endPoint x: 1390, endPoint y: 357, distance: 8.1
click at [1397, 354] on div "× Редактировать тур Название отеля Grand Tourane 5* Ссылка на отель для туриста…" at bounding box center [784, 378] width 1568 height 757
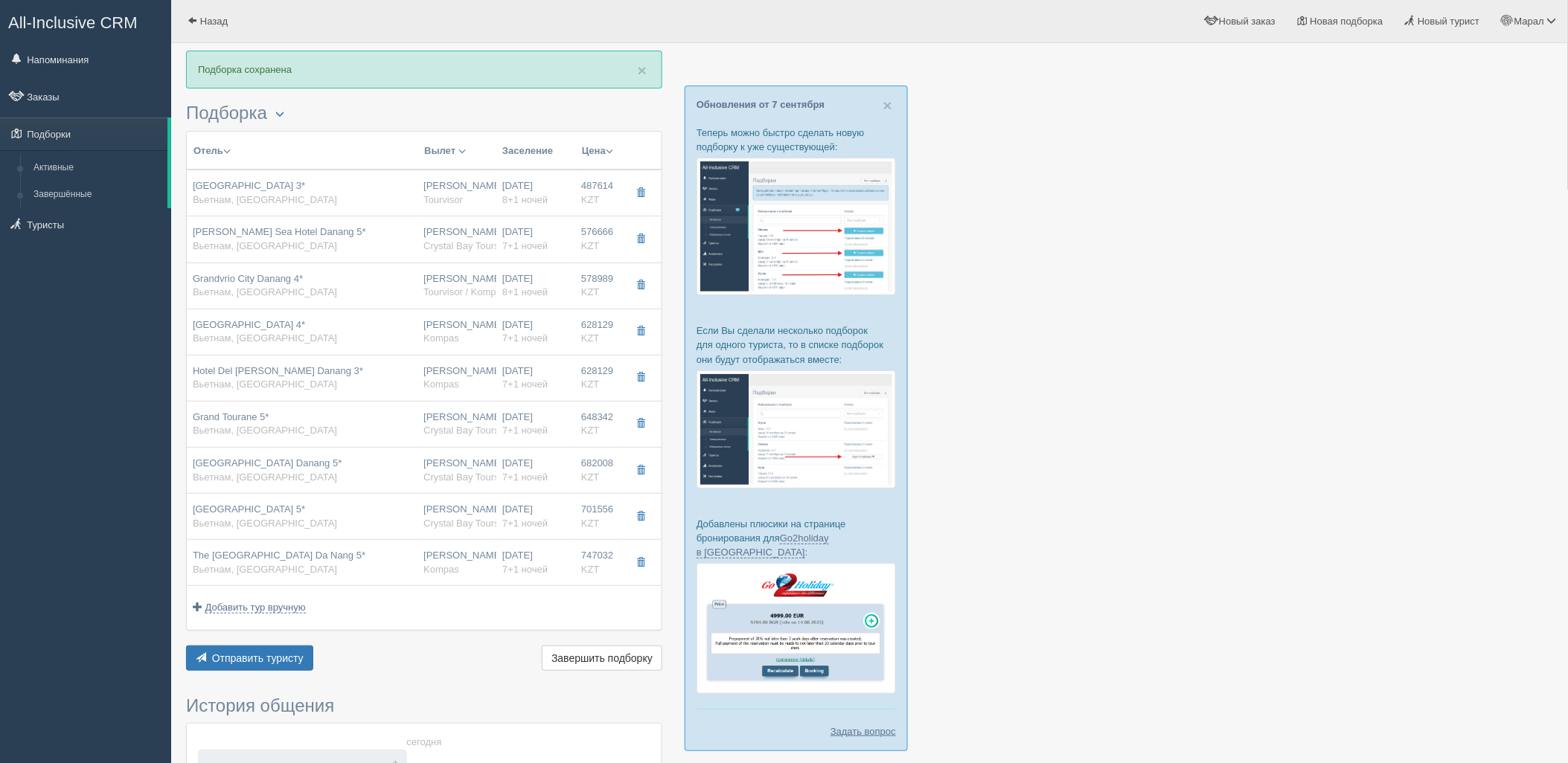
drag, startPoint x: 1348, startPoint y: 451, endPoint x: 1302, endPoint y: 424, distance: 53.3
click at [1348, 451] on div at bounding box center [870, 532] width 1367 height 963
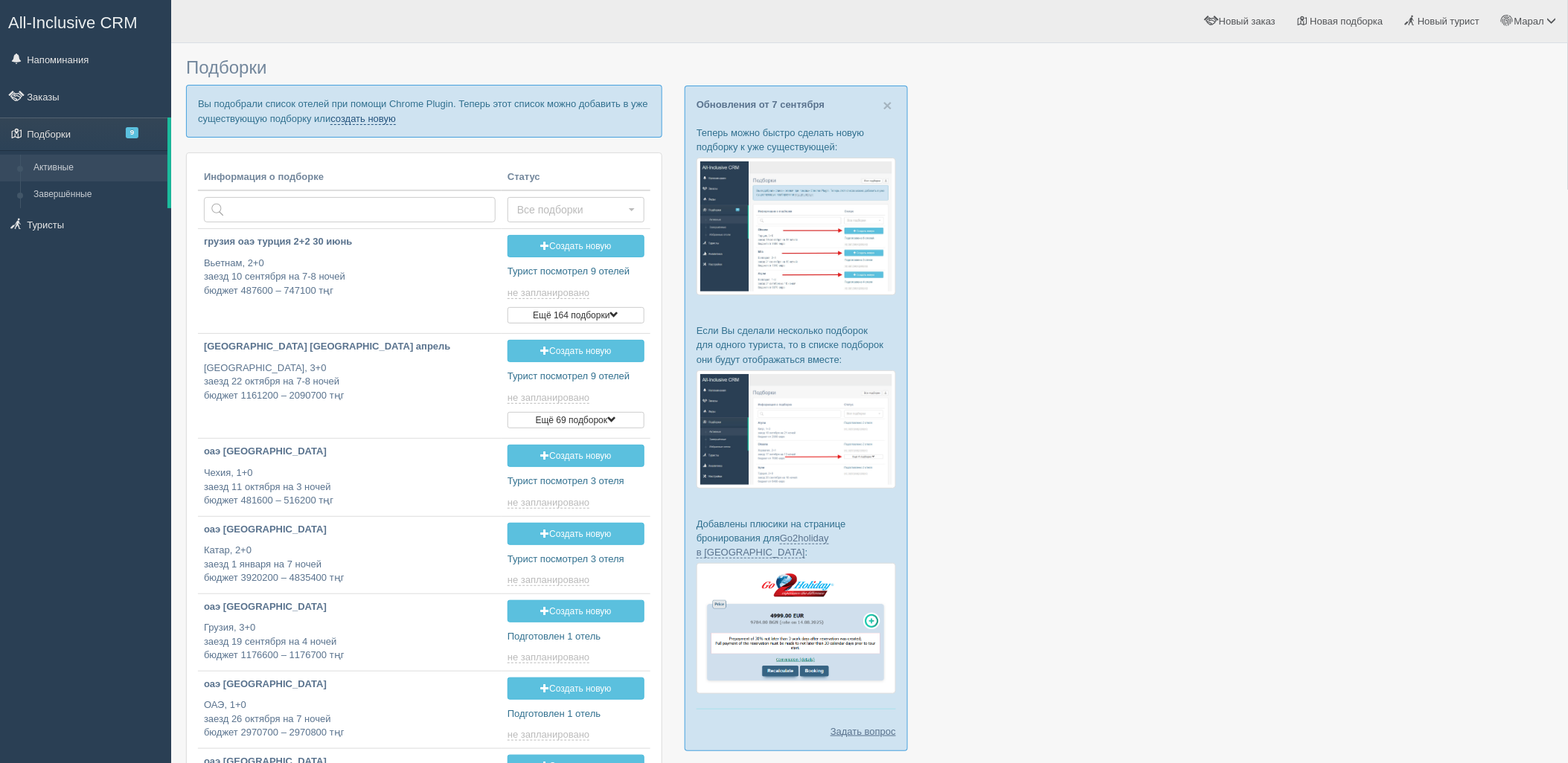
click at [376, 122] on link "создать новую" at bounding box center [363, 119] width 65 height 12
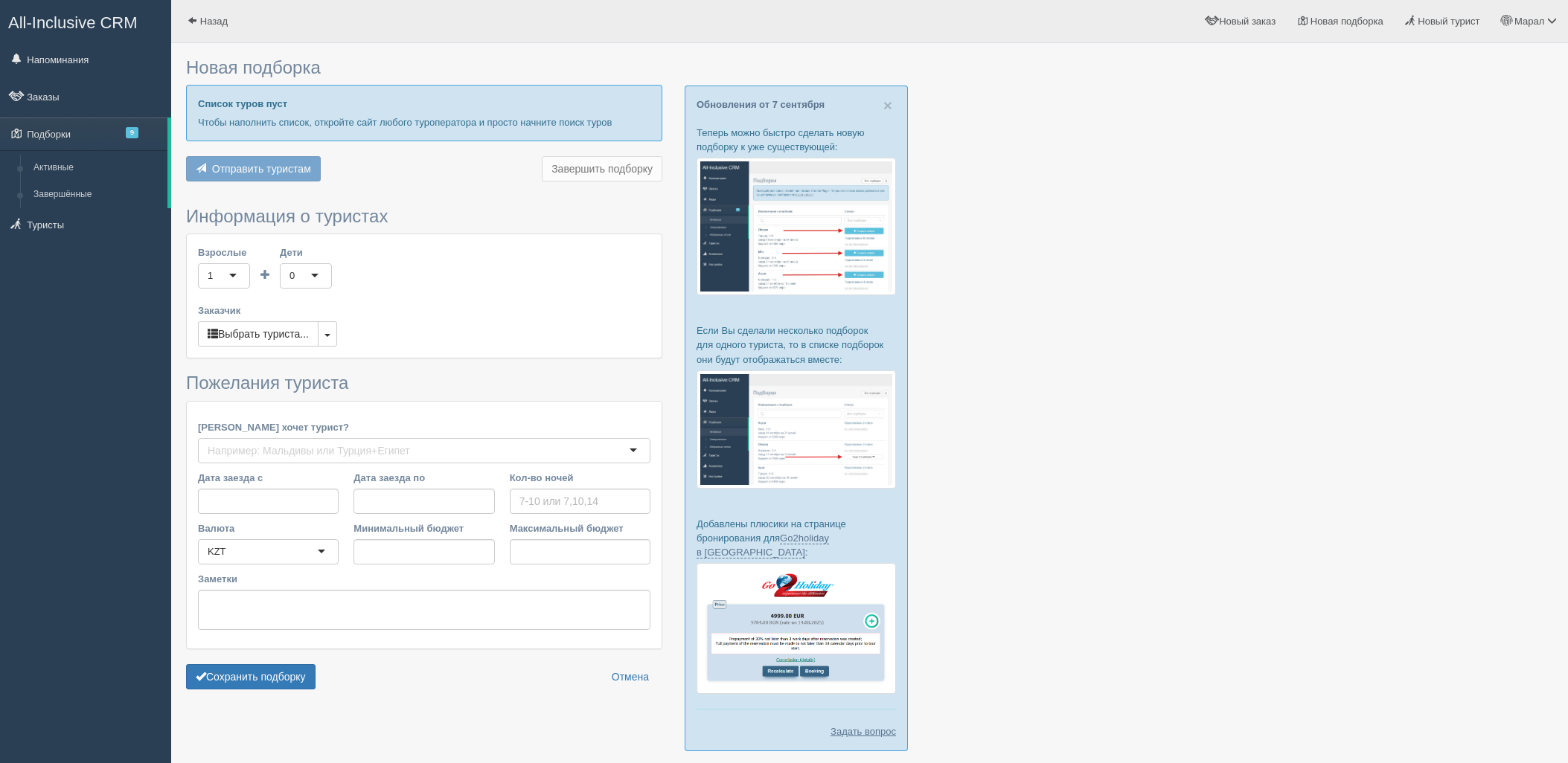
type input "5"
type input "537600"
type input "771200"
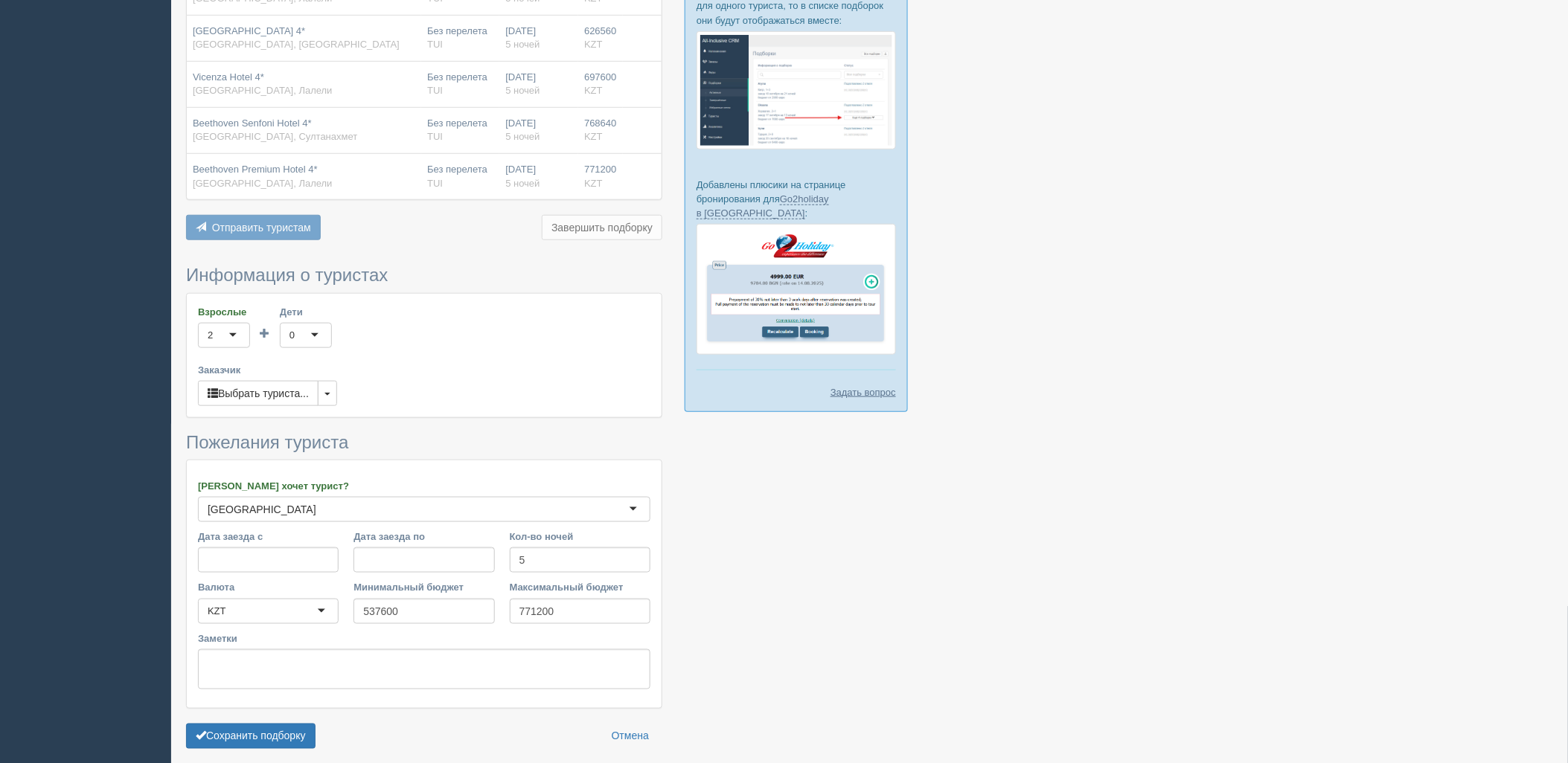
scroll to position [400, 0]
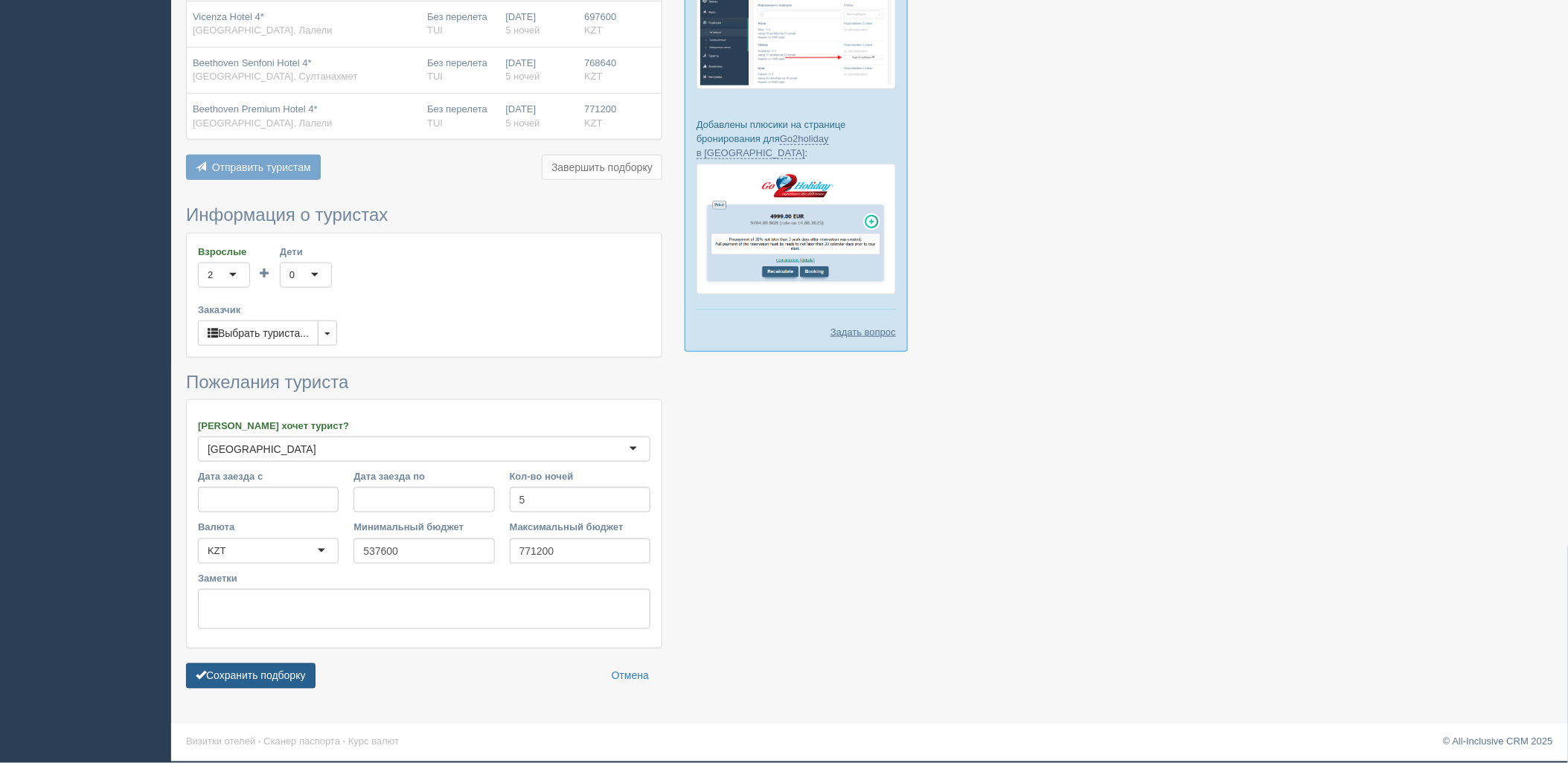
click at [267, 684] on button "Сохранить подборку" at bounding box center [251, 676] width 129 height 25
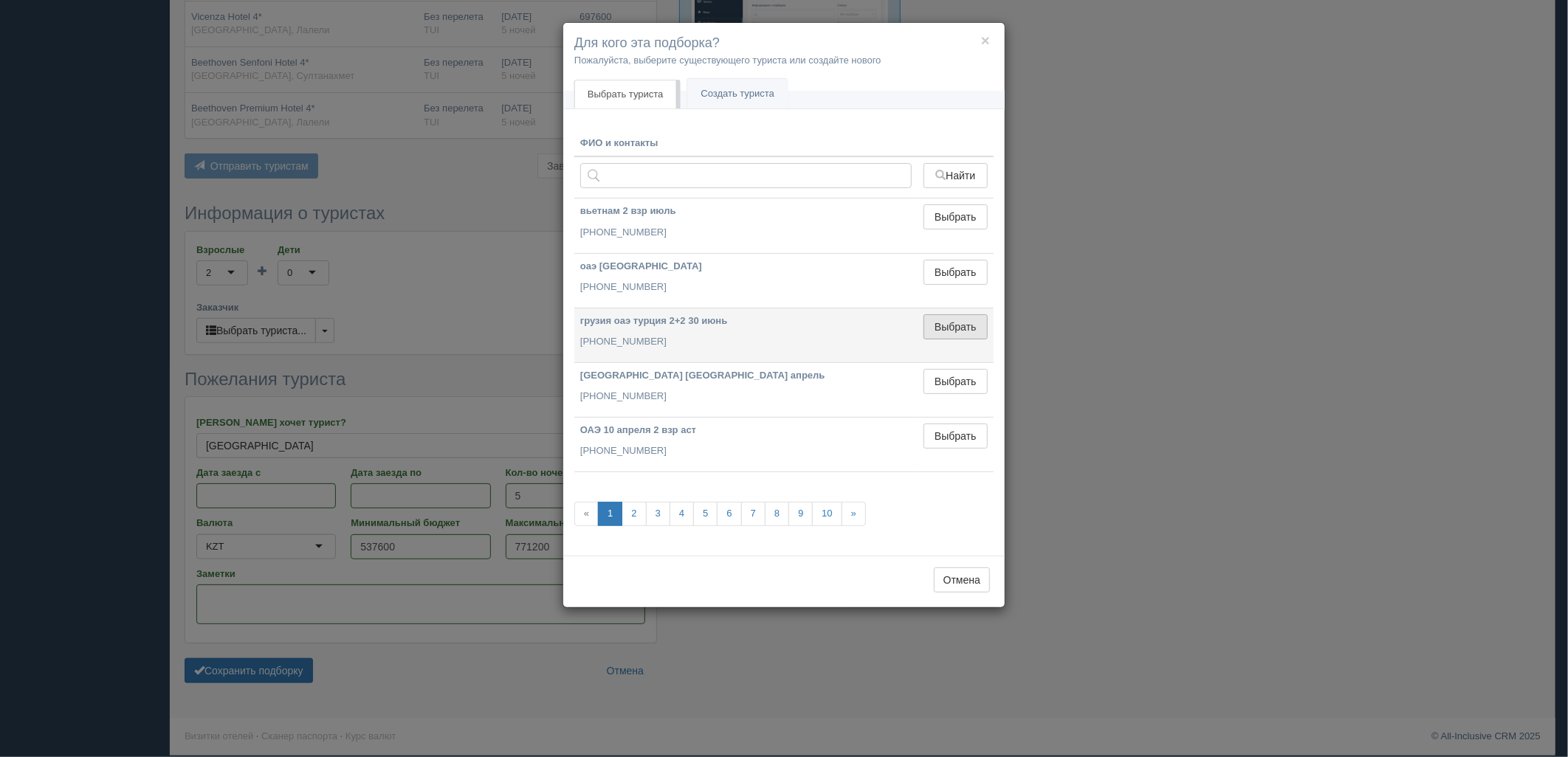
click at [956, 314] on button "Выбрать" at bounding box center [955, 327] width 64 height 25
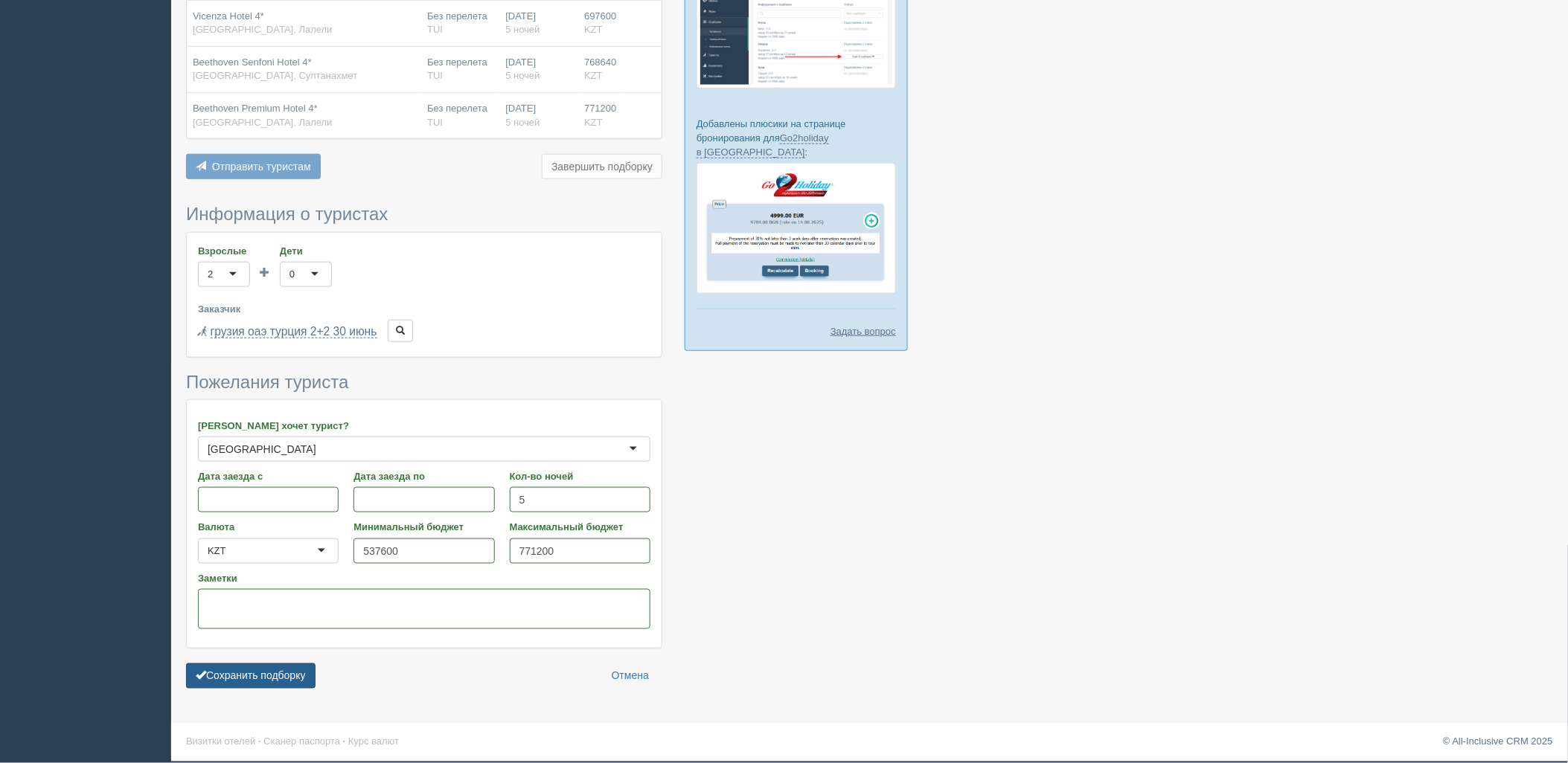
click at [221, 672] on button "Сохранить подборку" at bounding box center [251, 676] width 129 height 25
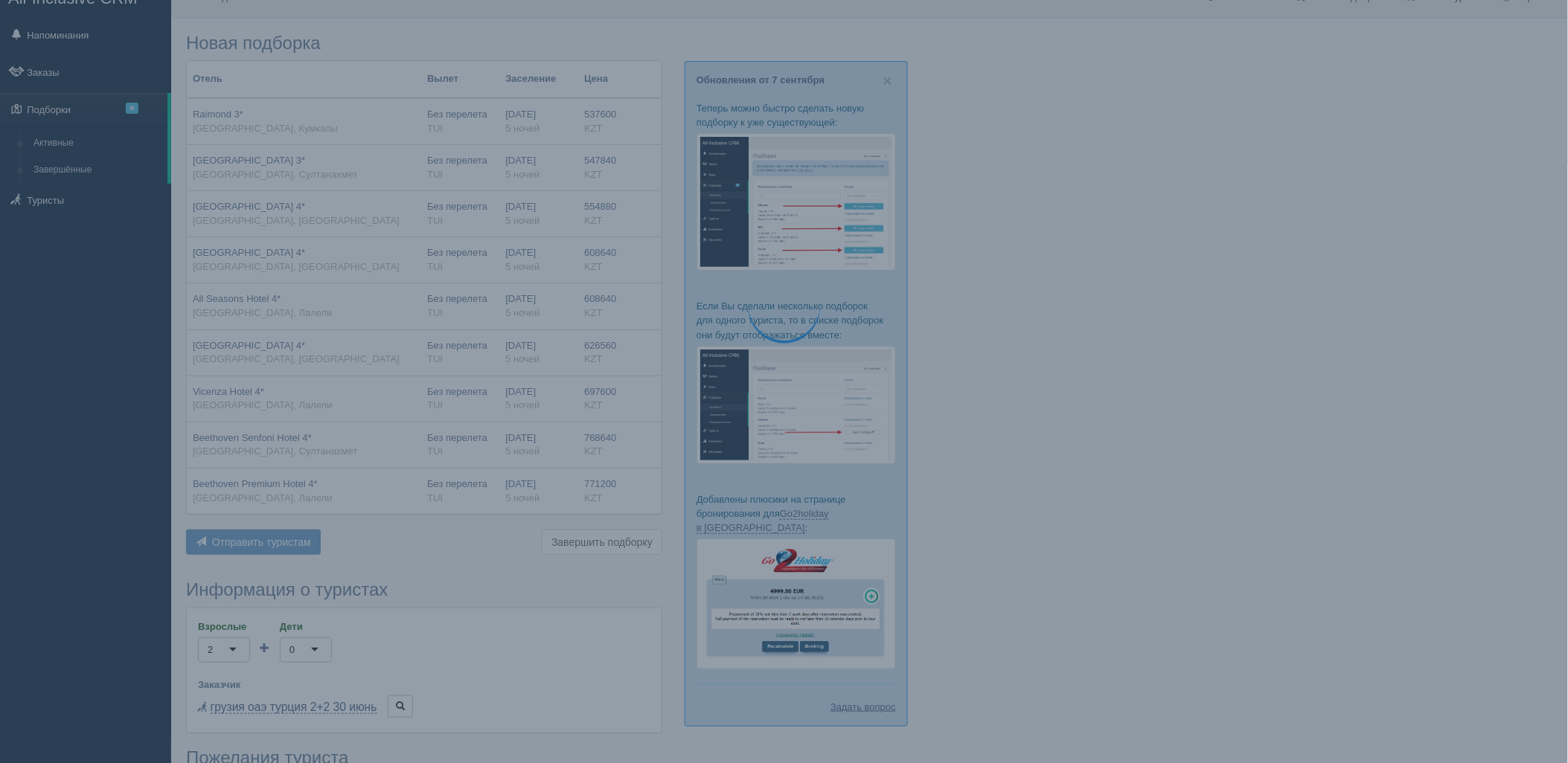
scroll to position [0, 0]
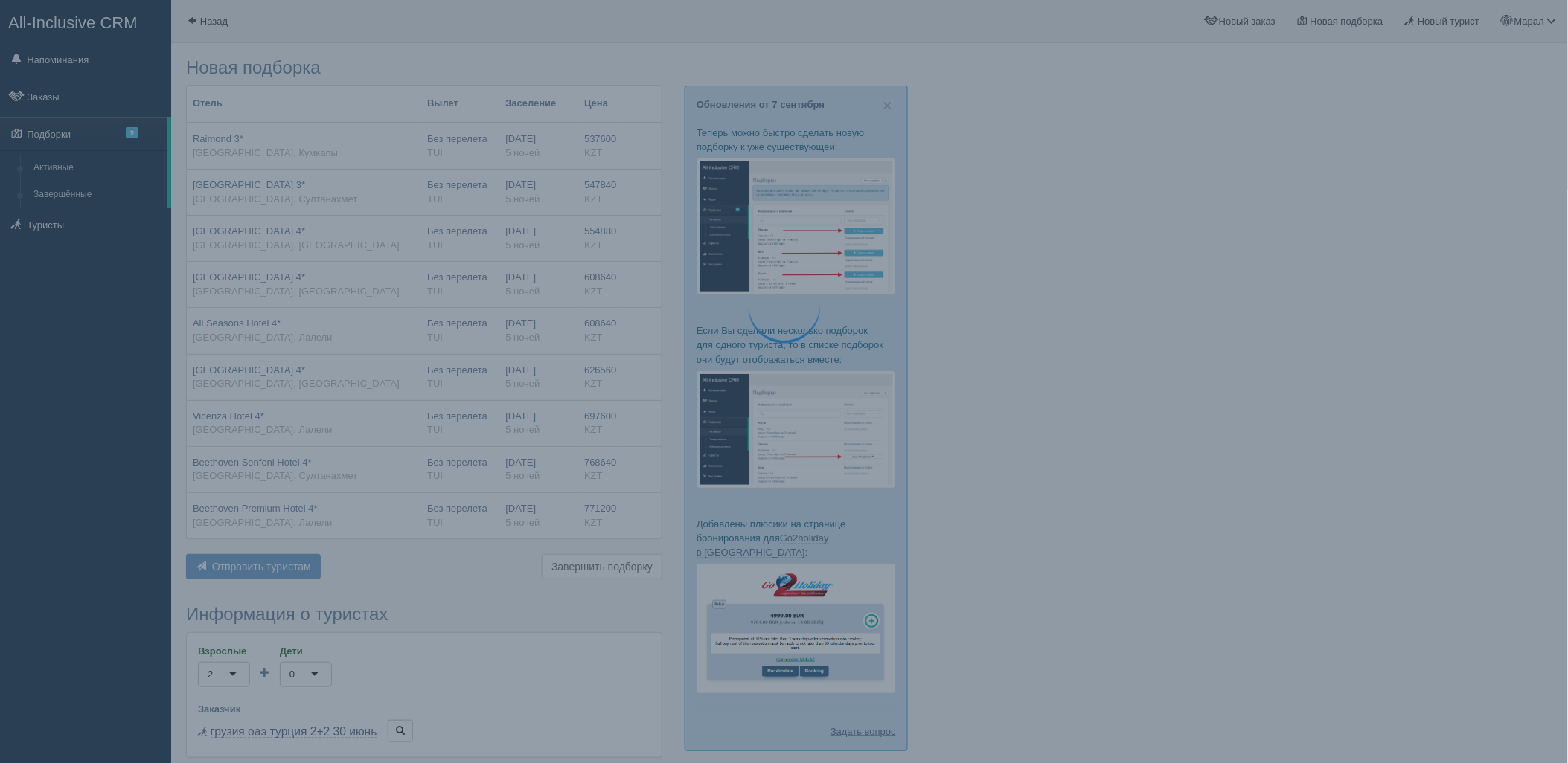
click at [1500, 101] on div at bounding box center [870, 574] width 1367 height 1046
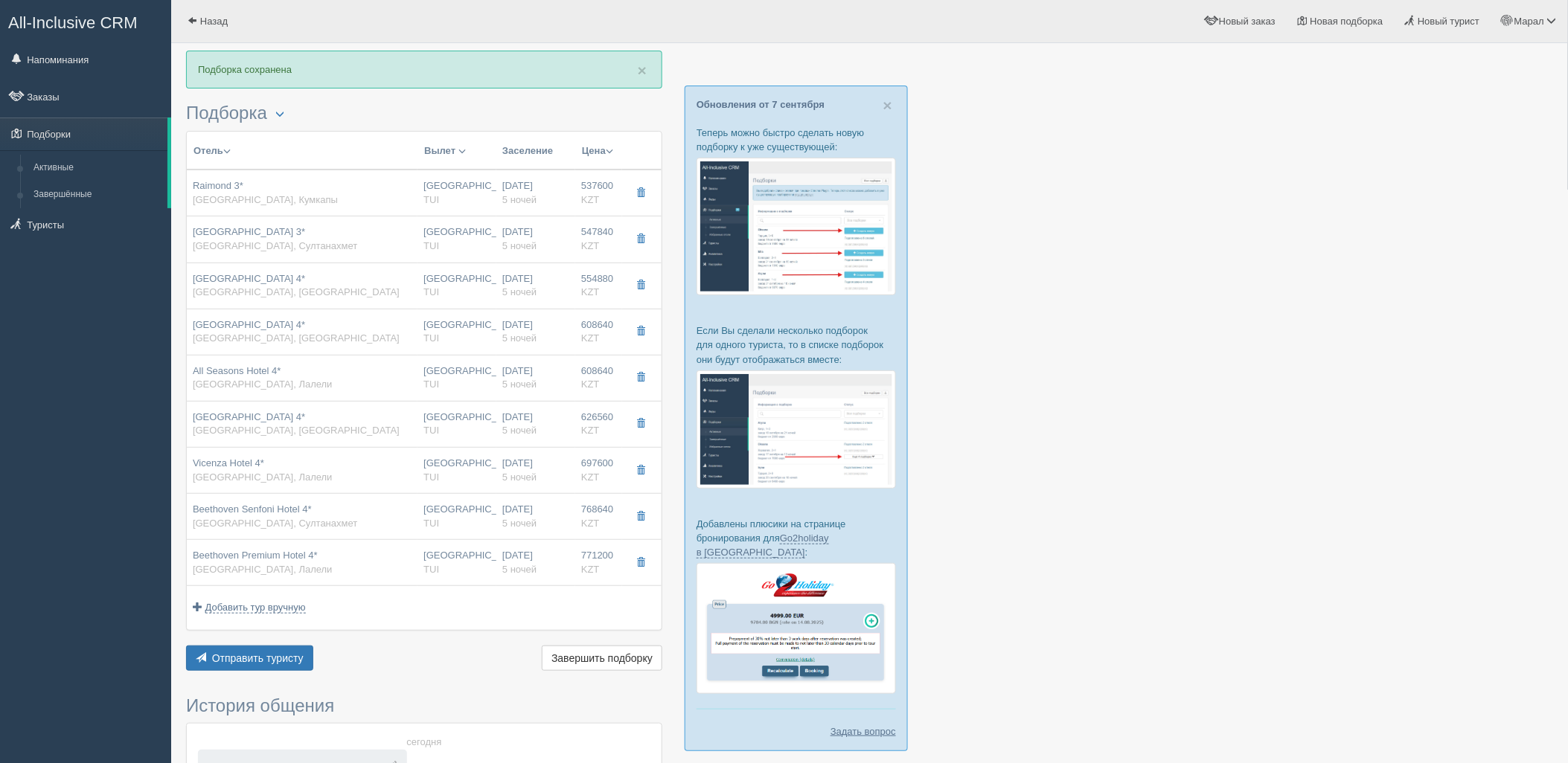
drag, startPoint x: 1380, startPoint y: 449, endPoint x: 1299, endPoint y: 441, distance: 81.4
click at [1380, 449] on div at bounding box center [870, 532] width 1367 height 963
click at [212, 667] on button "Отправить туристу Отправить" at bounding box center [250, 658] width 127 height 25
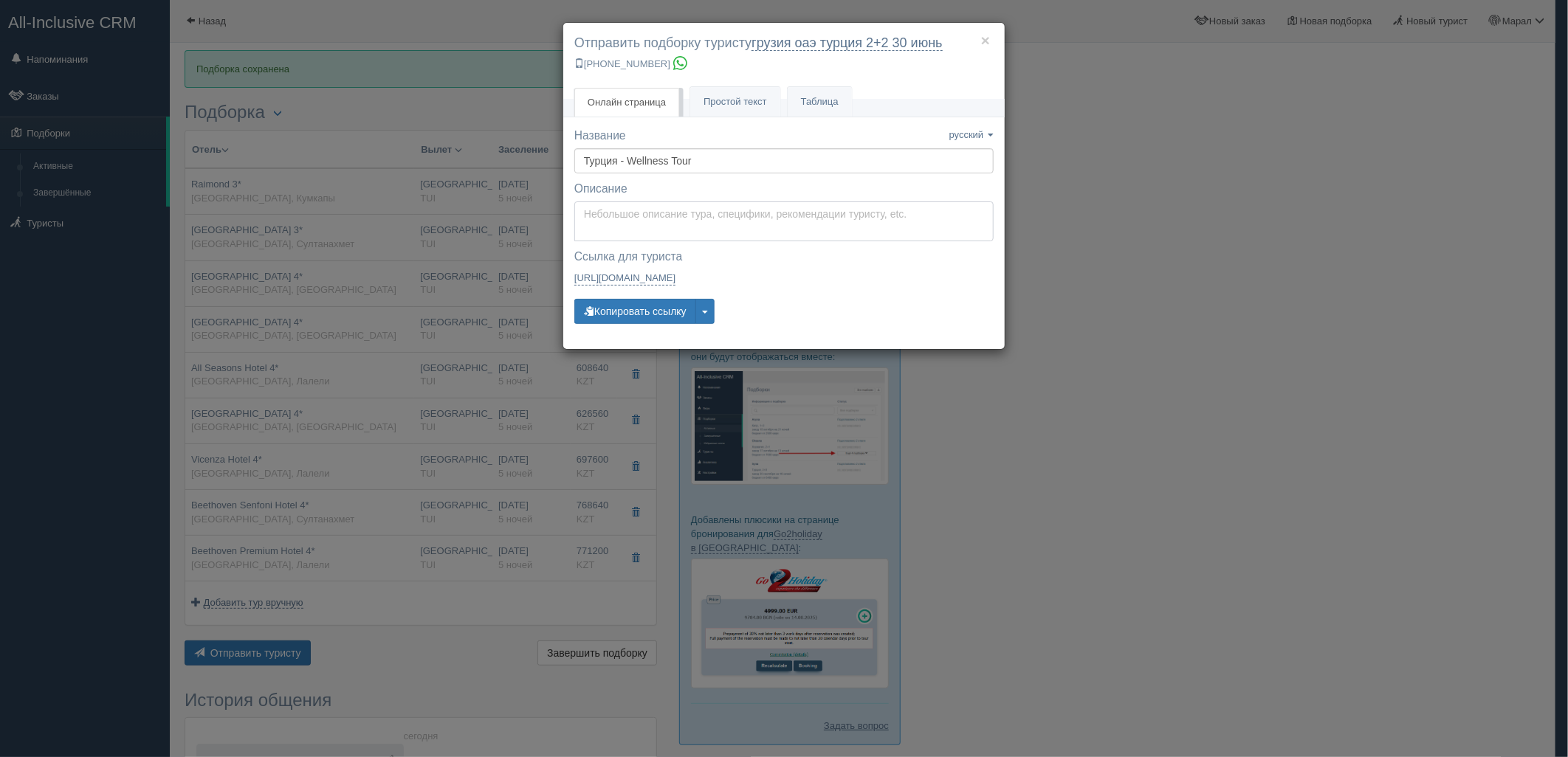
type textarea "Здравствуйте! Ниже представлены варианты туров для Вас. Для просмотра описания …"
click at [650, 209] on textarea "Здравствуйте! Ниже представлены варианты туров для Вас. Для просмотра описания …" at bounding box center [784, 221] width 419 height 40
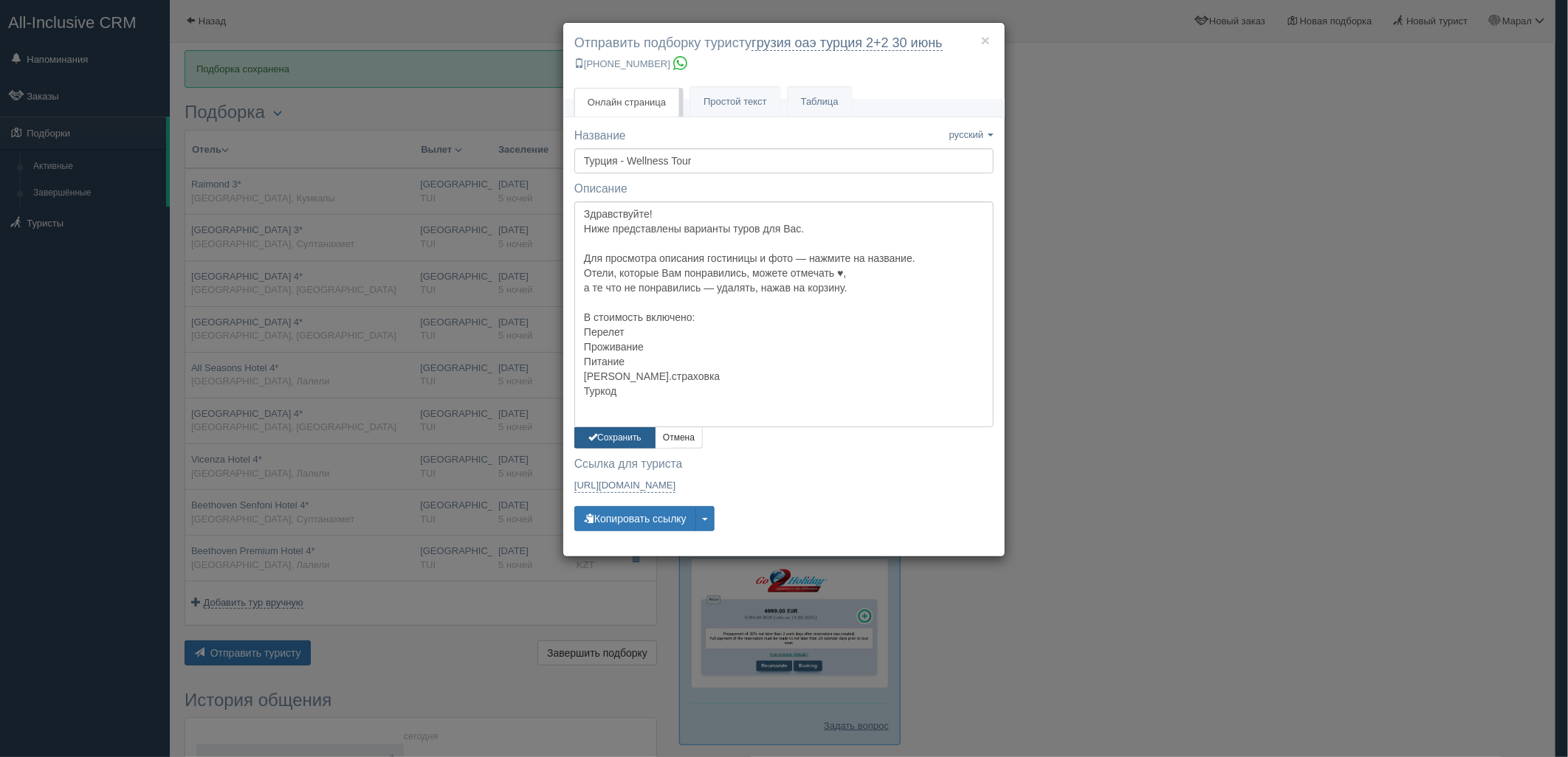
click at [620, 430] on button "Сохранить" at bounding box center [615, 438] width 82 height 22
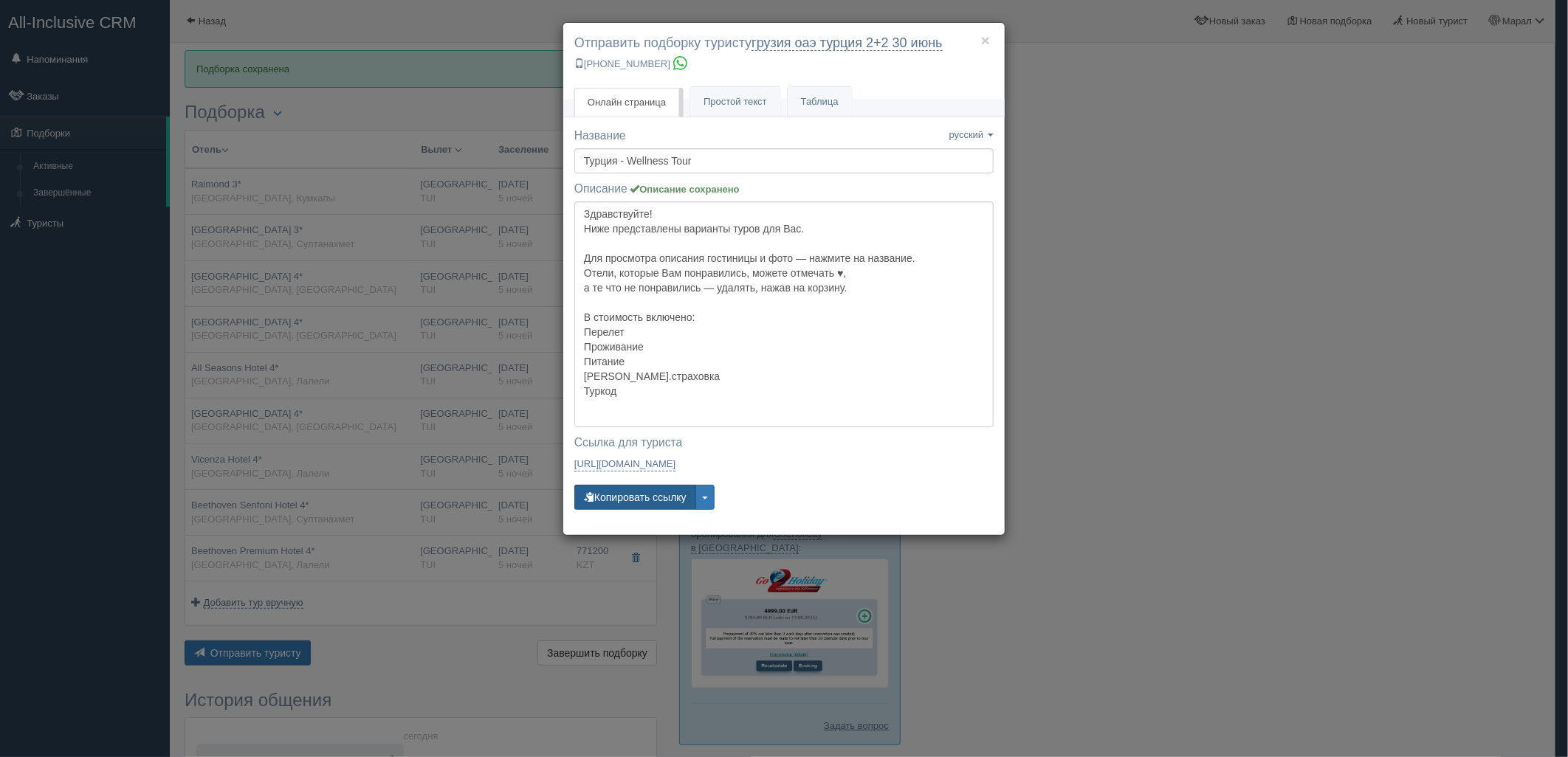
click at [629, 498] on button "Копировать ссылку" at bounding box center [635, 497] width 121 height 25
click at [1363, 377] on div "× Отправить подборку туристу грузия оаэ [GEOGRAPHIC_DATA] 2+2 [DATE] [PHONE_NUM…" at bounding box center [784, 378] width 1568 height 757
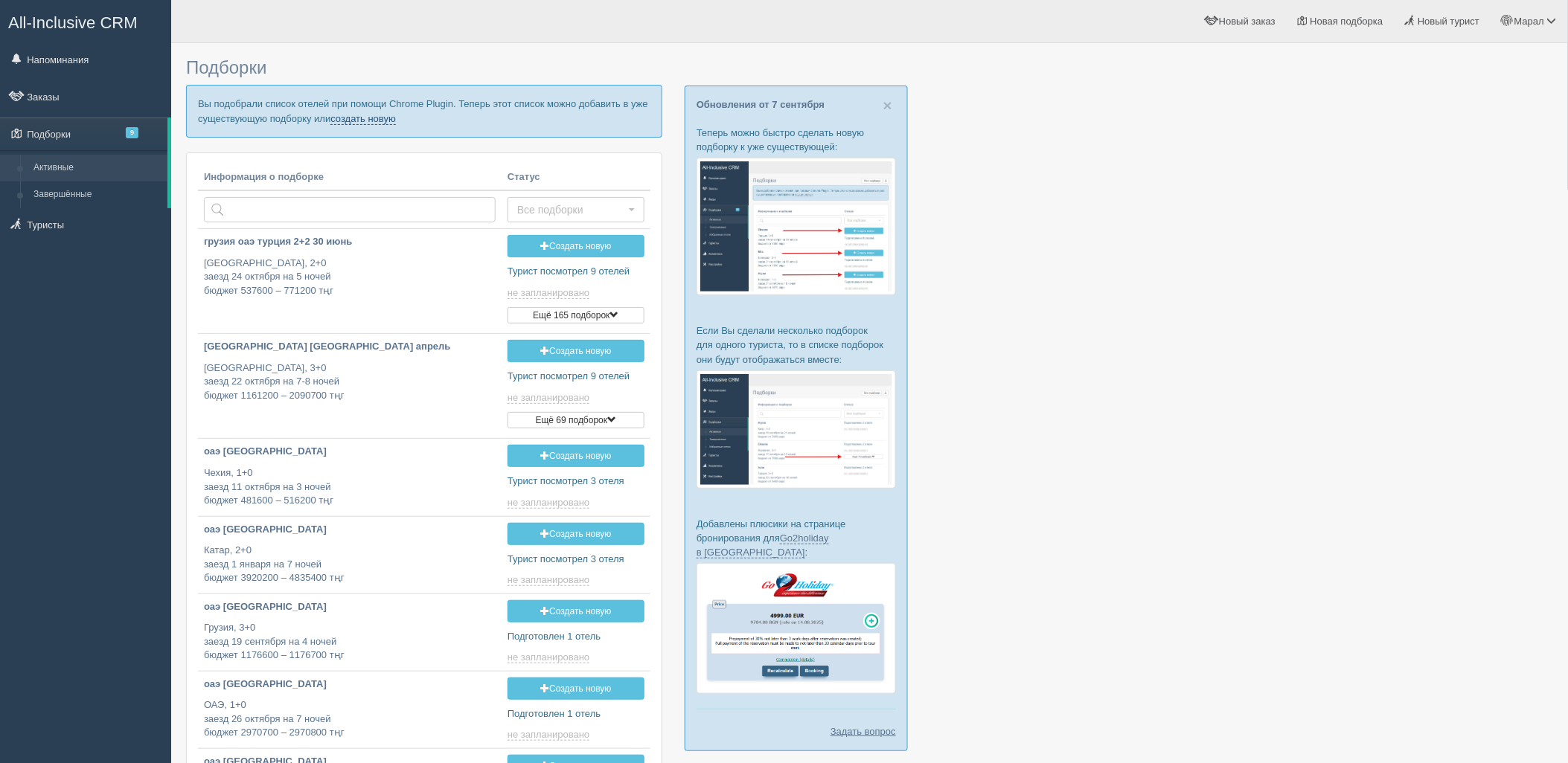
click at [380, 120] on link "создать новую" at bounding box center [363, 119] width 65 height 12
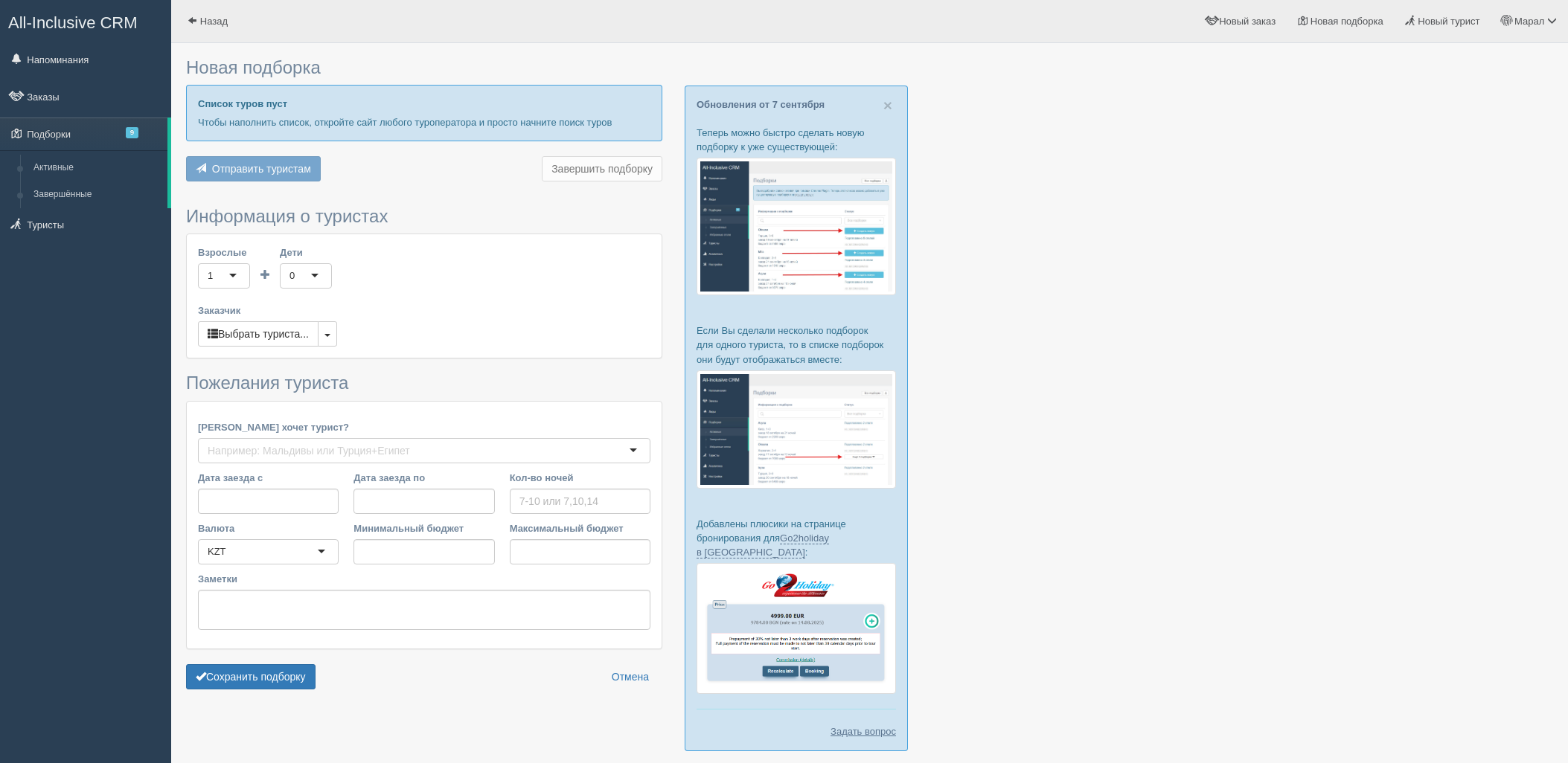
type input "6-7"
type input "592600"
type input "772500"
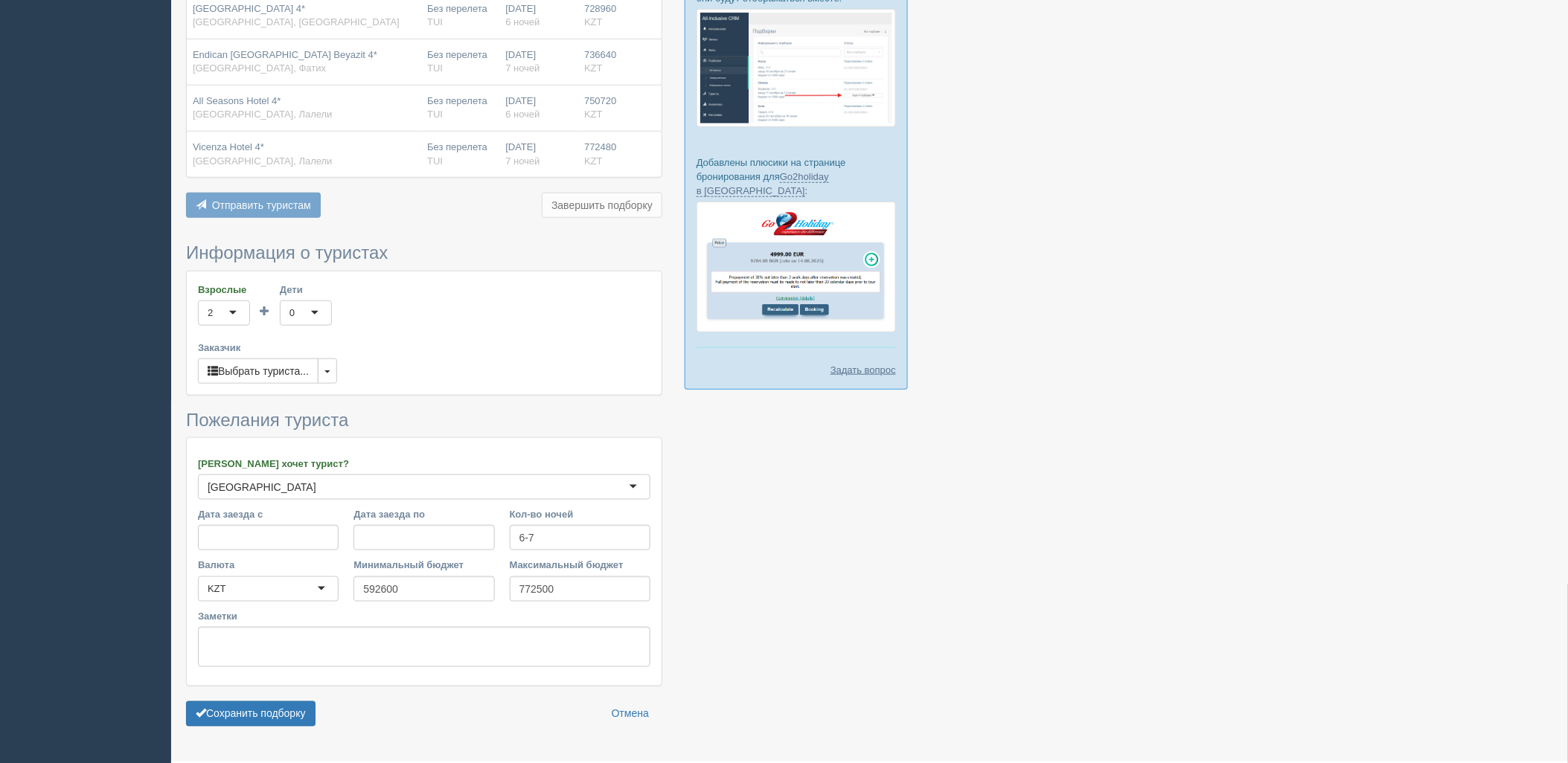
scroll to position [400, 0]
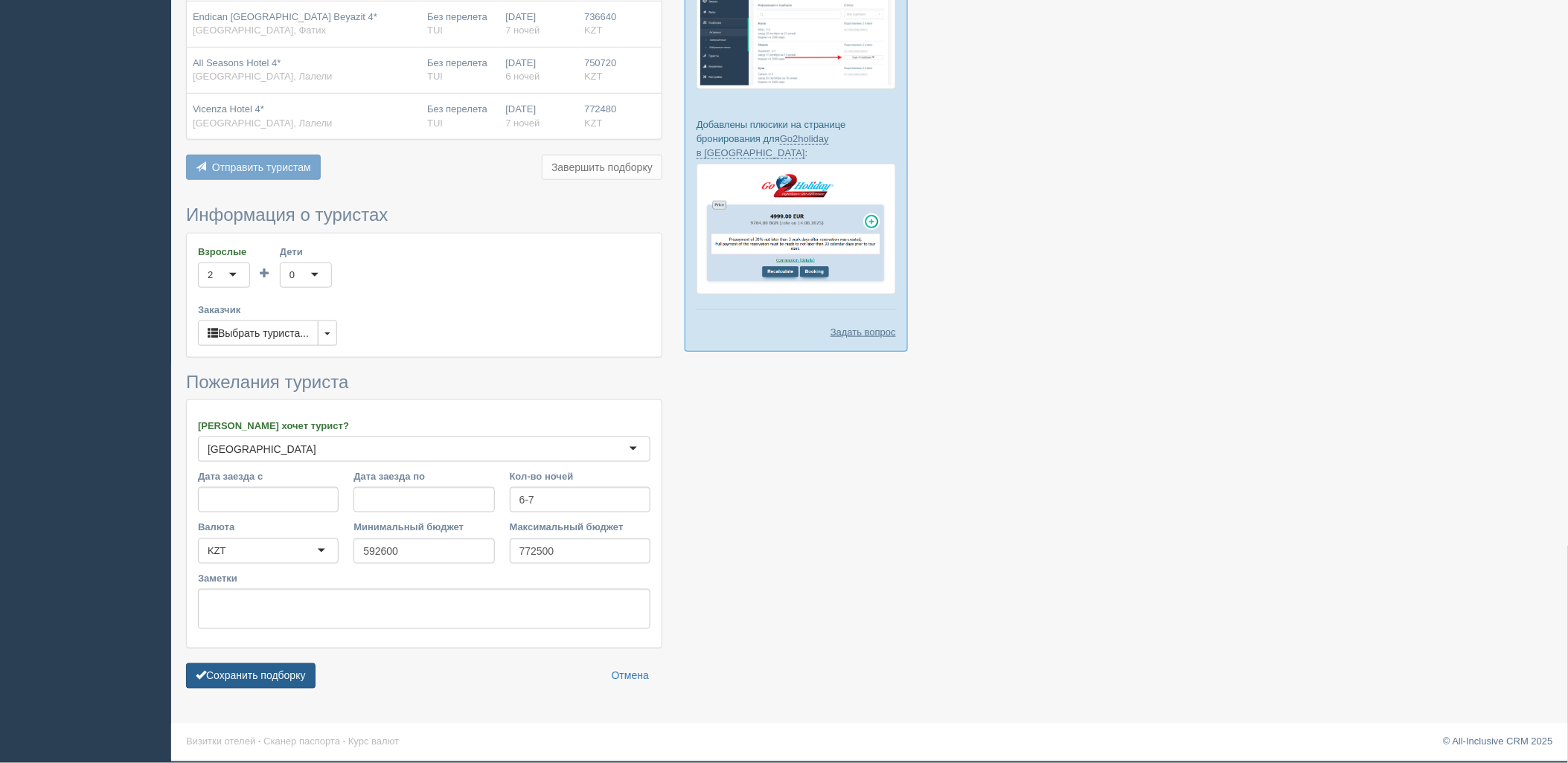
click at [280, 671] on button "Сохранить подборку" at bounding box center [251, 676] width 129 height 25
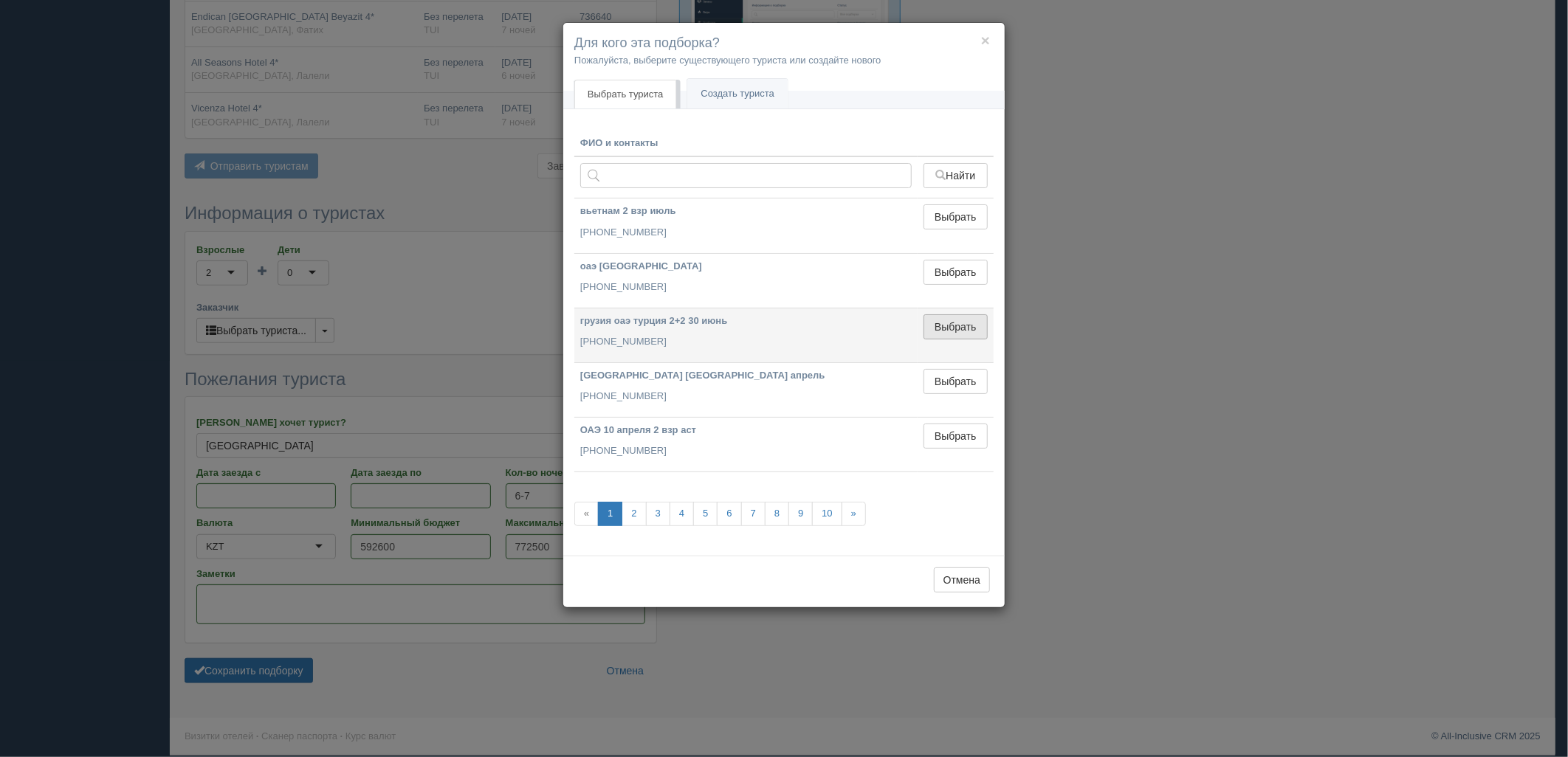
click at [960, 331] on button "Выбрать" at bounding box center [955, 327] width 64 height 25
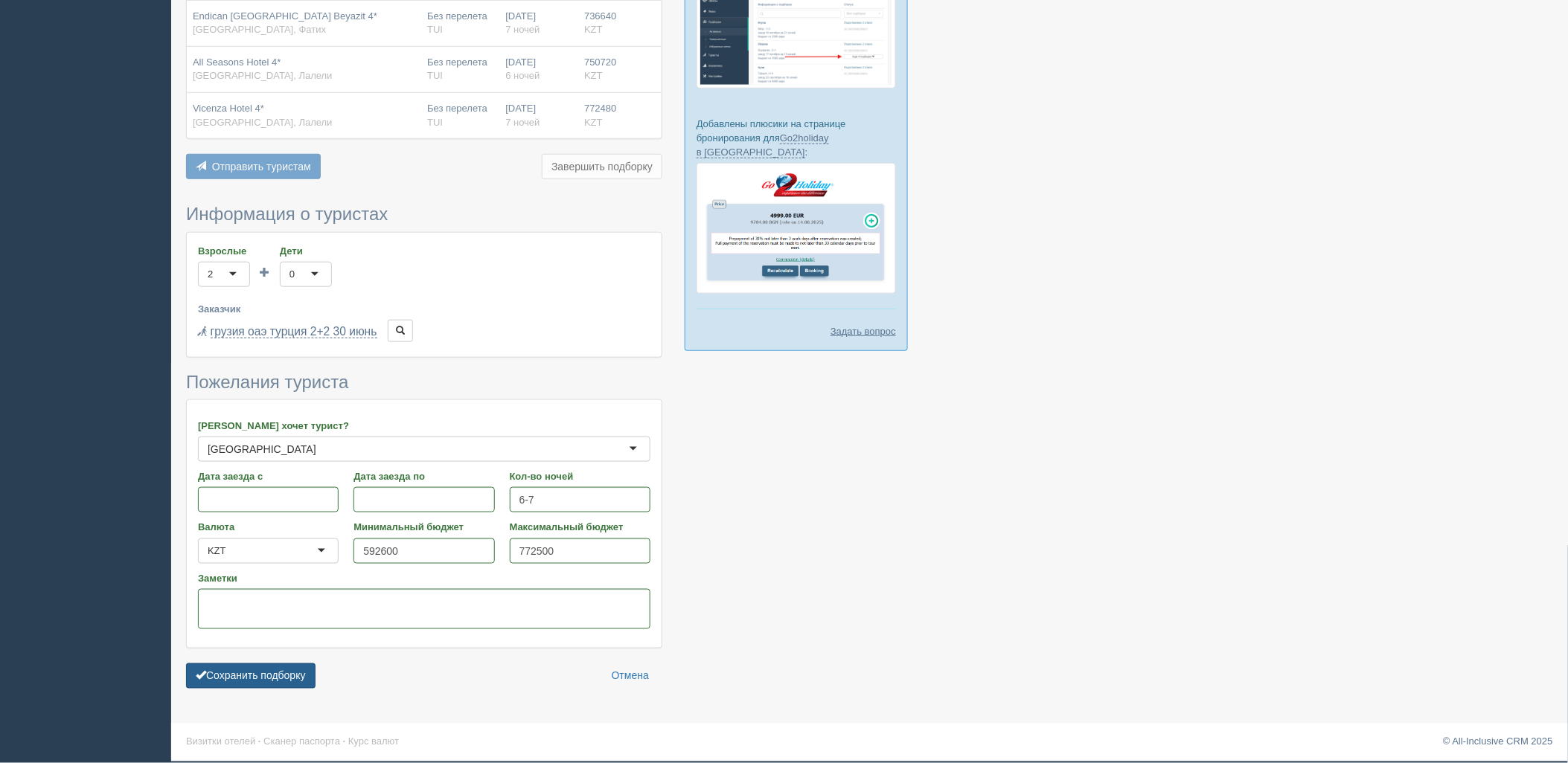
click at [304, 667] on button "Сохранить подборку" at bounding box center [251, 676] width 129 height 25
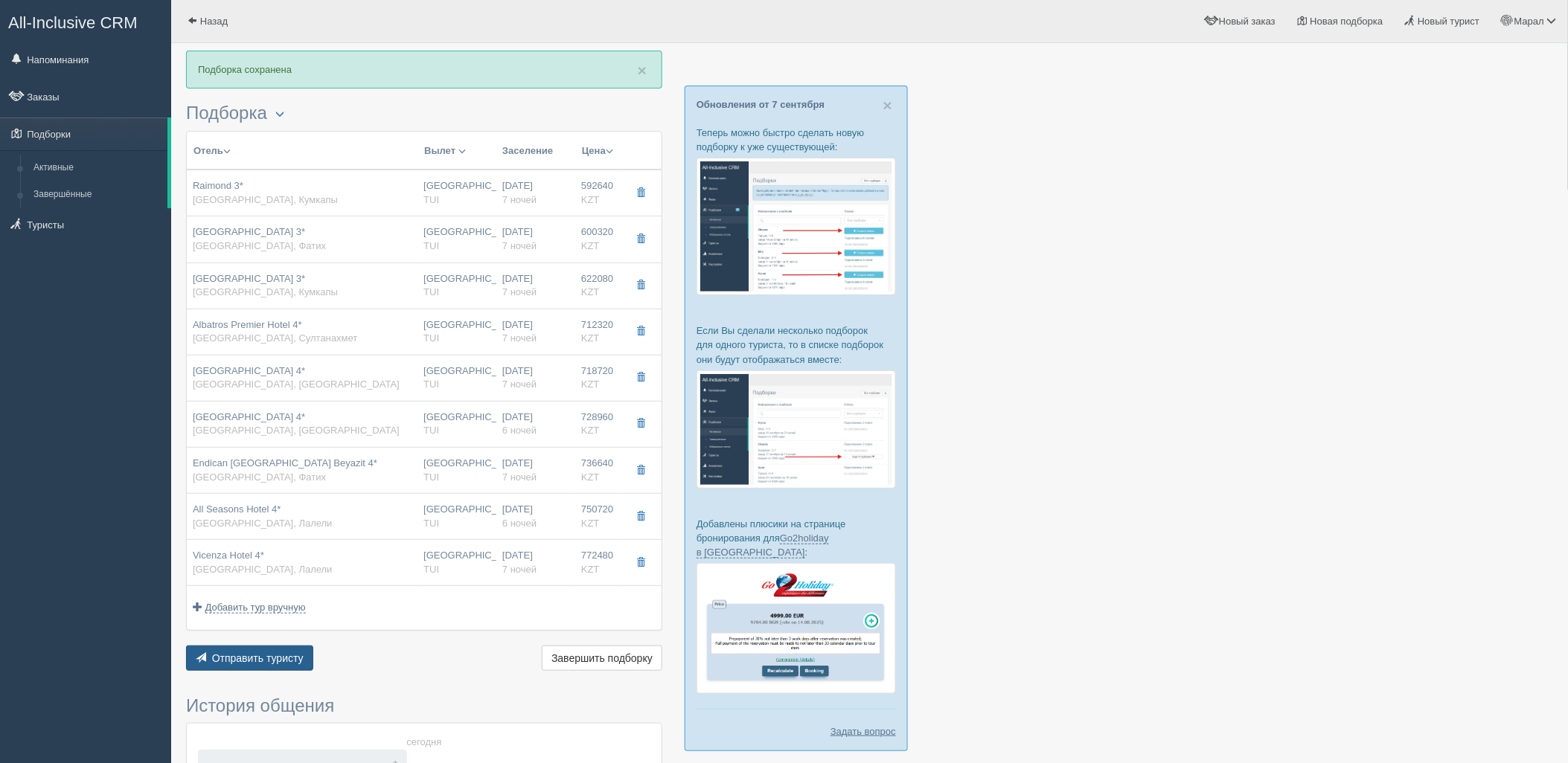
click at [265, 657] on span "Отправить туристу" at bounding box center [257, 658] width 91 height 12
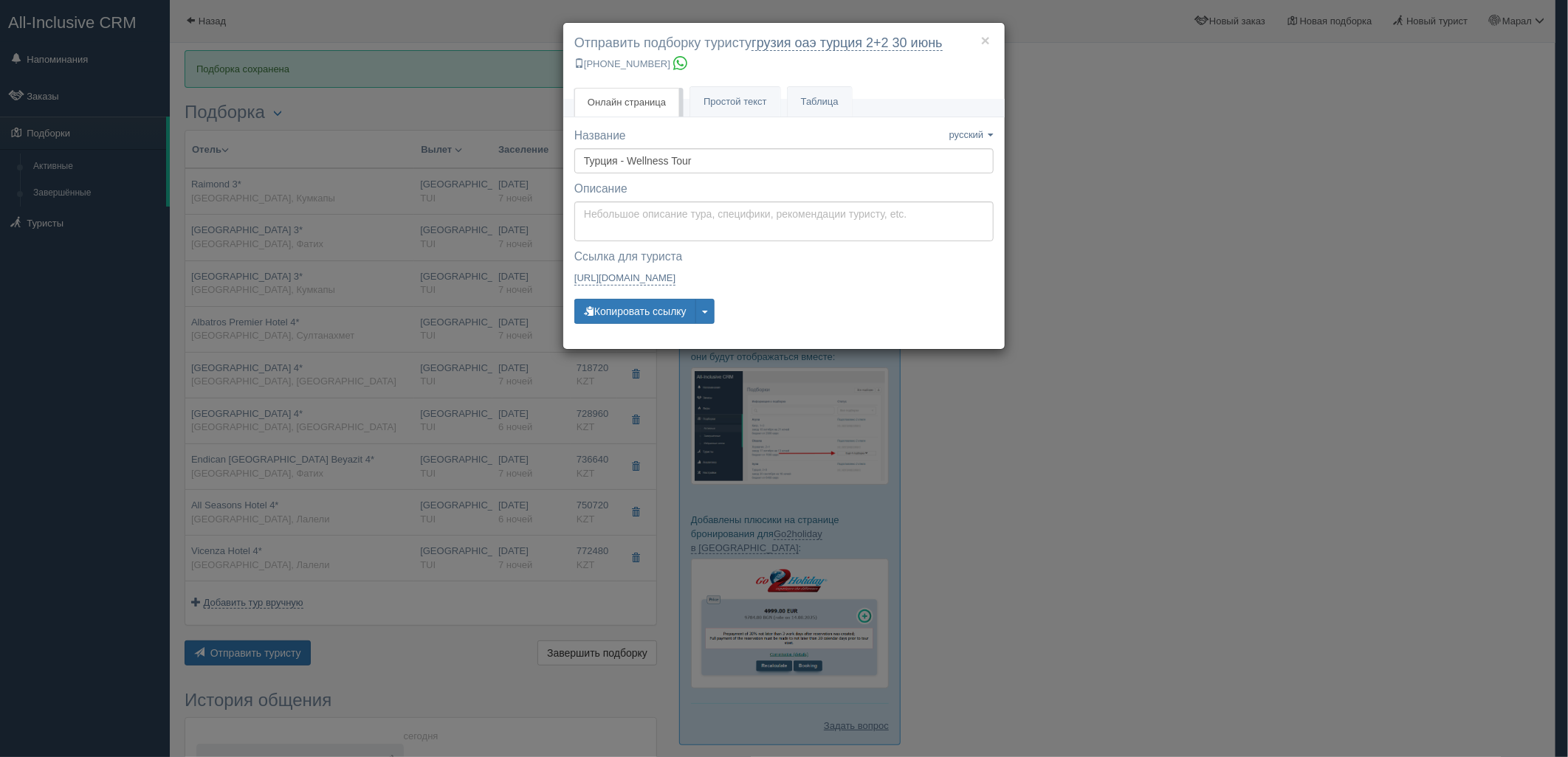
click at [683, 196] on label "Описание Описание сохранено" at bounding box center [784, 189] width 419 height 17
type textarea "Здравствуйте! Ниже представлены варианты туров для Вас. Для просмотра описания …"
click at [680, 219] on textarea "Здравствуйте! Ниже представлены варианты туров для Вас. Для просмотра описания …" at bounding box center [784, 221] width 419 height 40
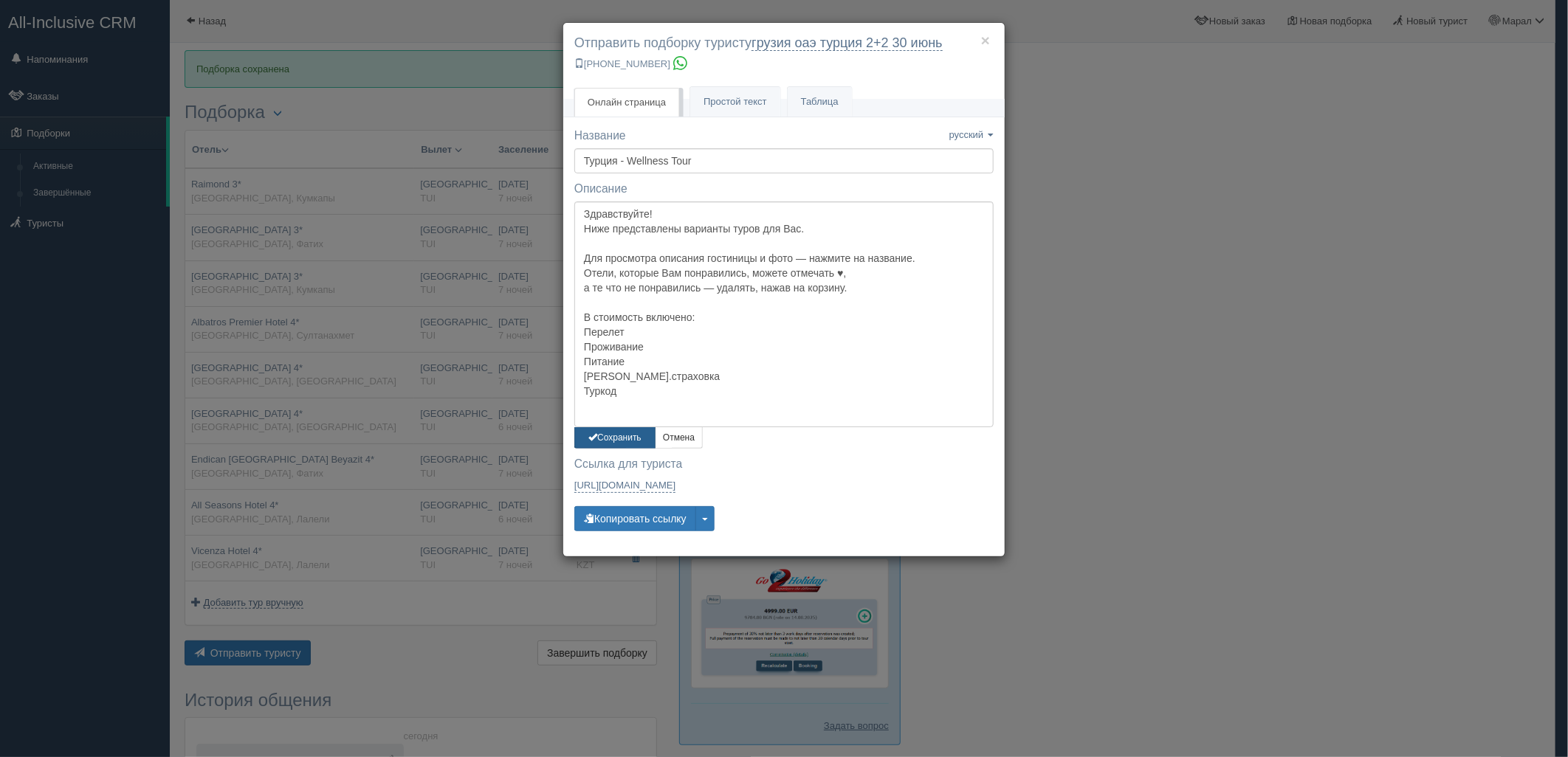
click at [622, 435] on button "Сохранить" at bounding box center [615, 438] width 82 height 22
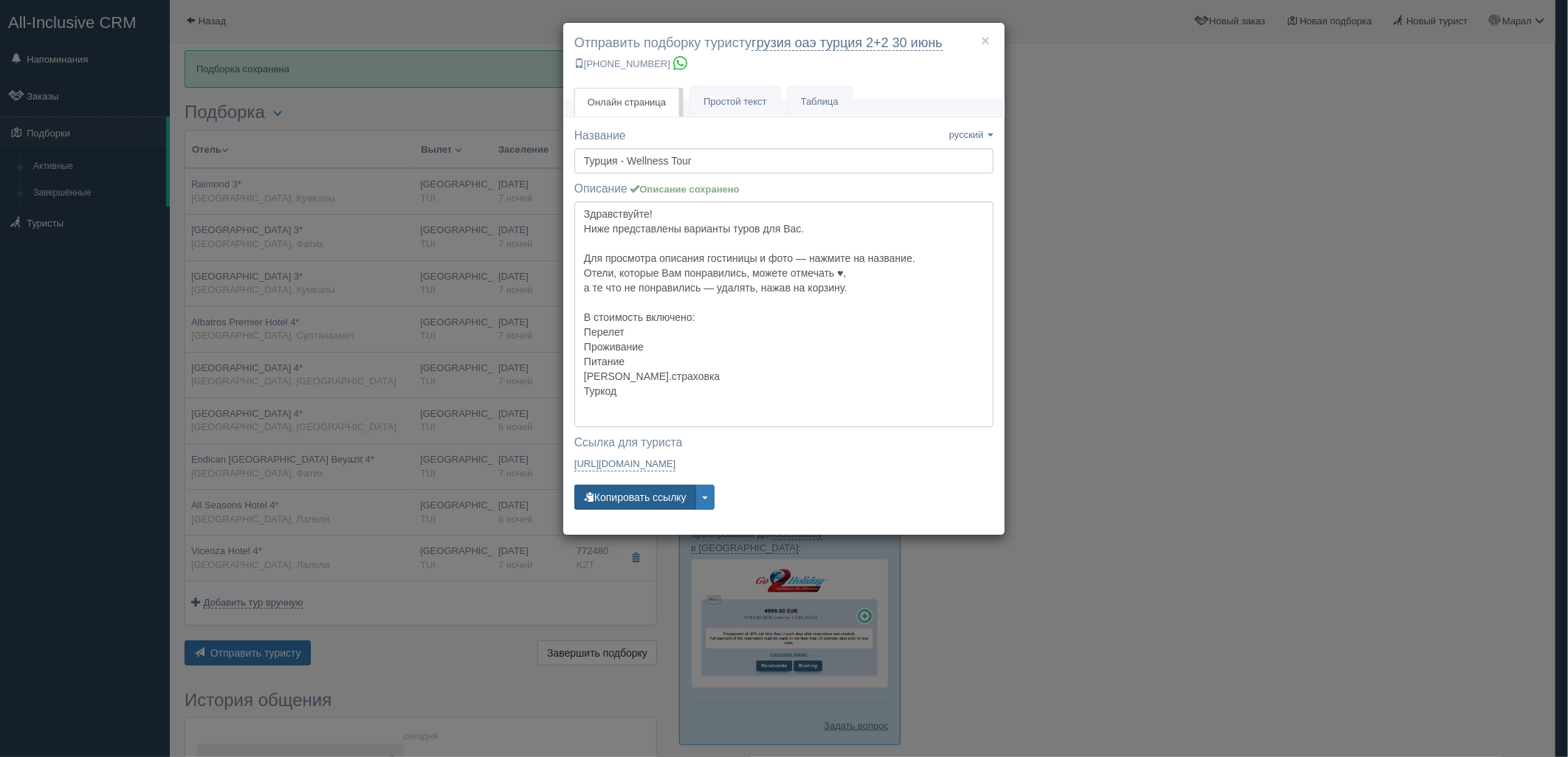
click at [645, 502] on button "Копировать ссылку" at bounding box center [635, 497] width 121 height 25
click at [645, 499] on button "Копировать ссылку" at bounding box center [635, 497] width 121 height 25
click at [1312, 520] on div "× Отправить подборку туристу грузия оаэ [GEOGRAPHIC_DATA] 2+2 [DATE] [PHONE_NUM…" at bounding box center [784, 378] width 1568 height 757
